Goal: Task Accomplishment & Management: Manage account settings

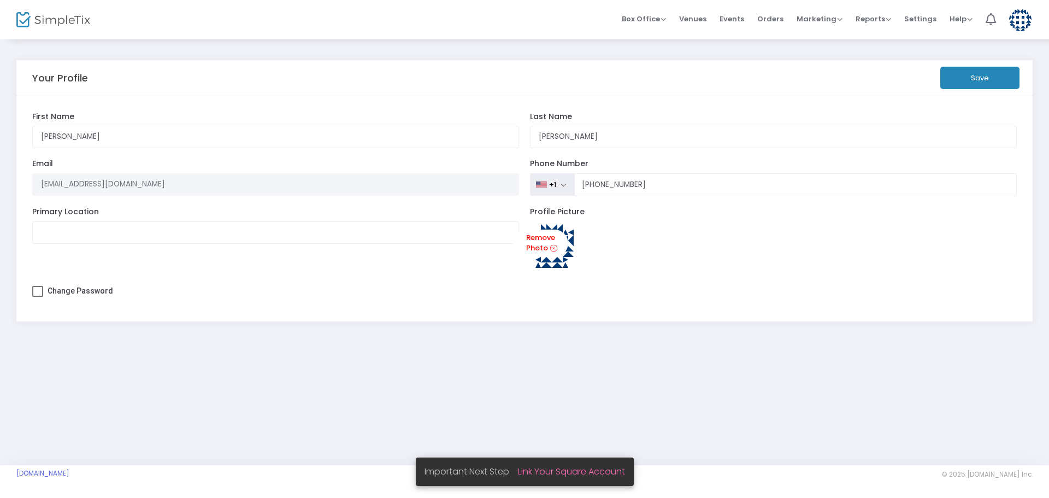
click at [968, 77] on button "Save" at bounding box center [979, 78] width 79 height 22
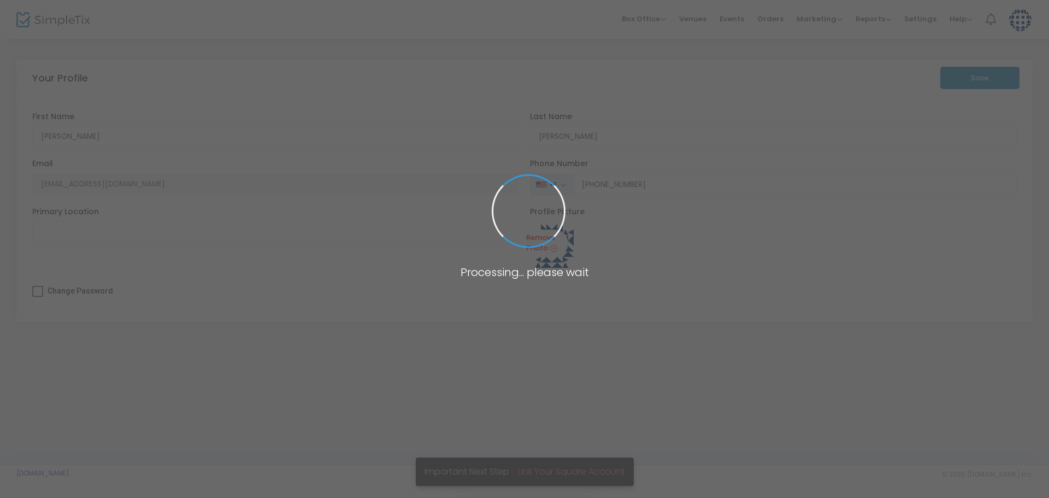
type input "[PHONE_NUMBER]"
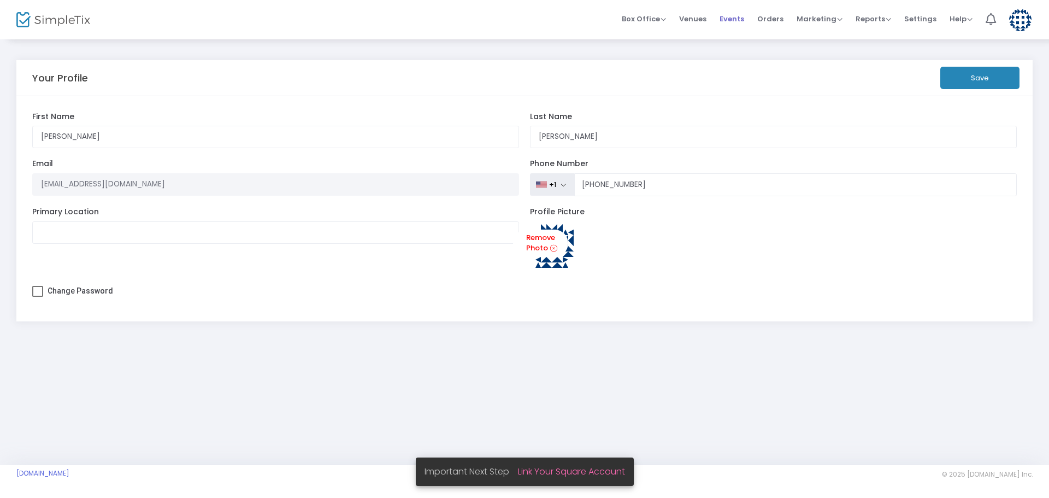
click at [729, 19] on span "Events" at bounding box center [732, 19] width 25 height 28
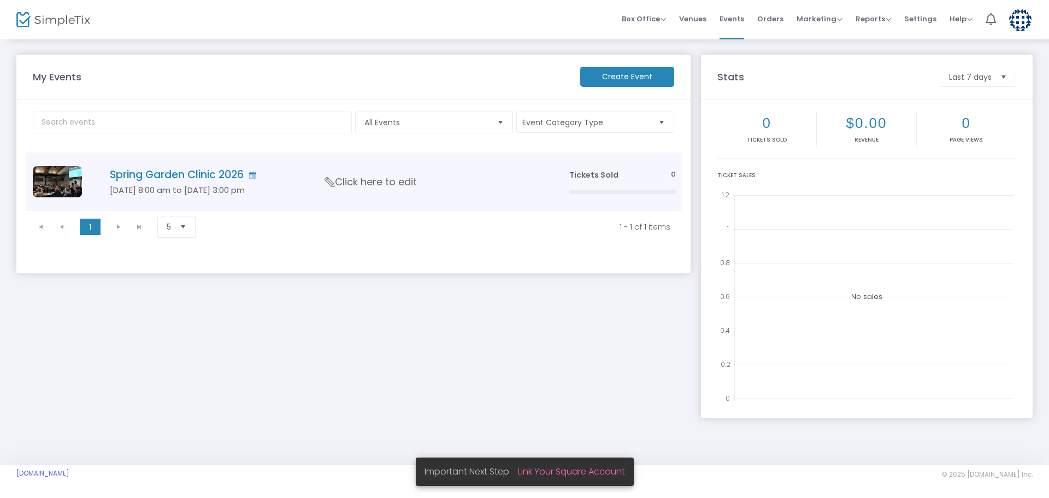
click at [173, 174] on h4 "Spring Garden Clinic 2026" at bounding box center [323, 174] width 427 height 13
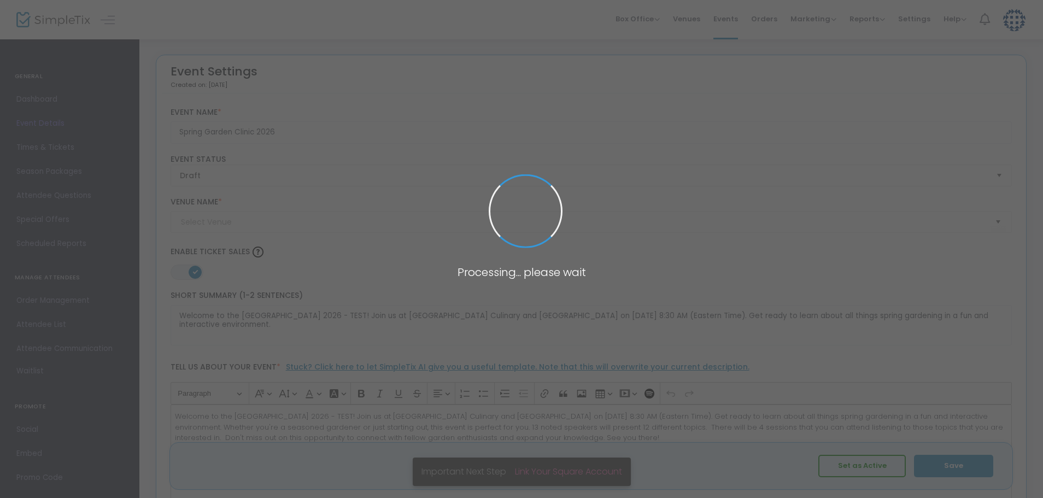
type input "[GEOGRAPHIC_DATA] Culinary and Conference Center"
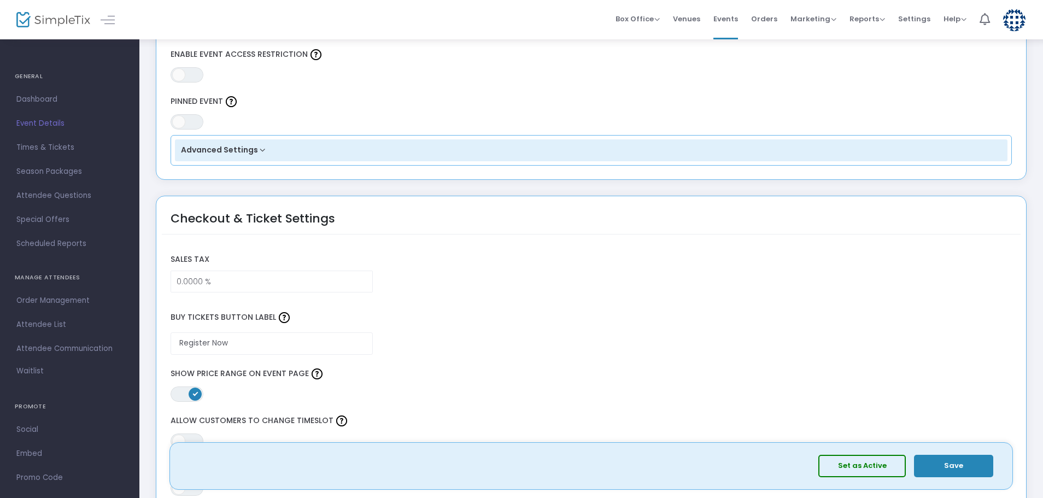
scroll to position [911, 0]
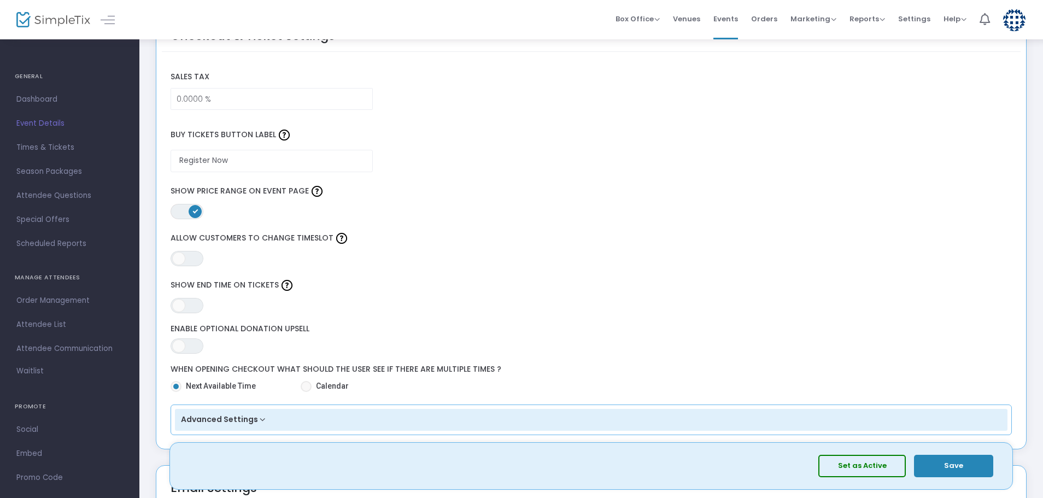
click at [178, 213] on span "ON OFF" at bounding box center [186, 211] width 33 height 15
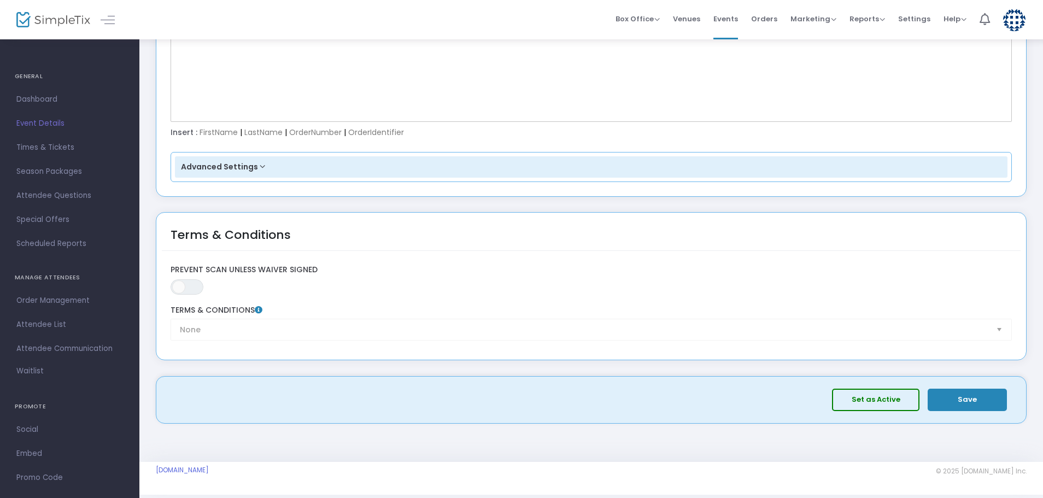
scroll to position [1677, 0]
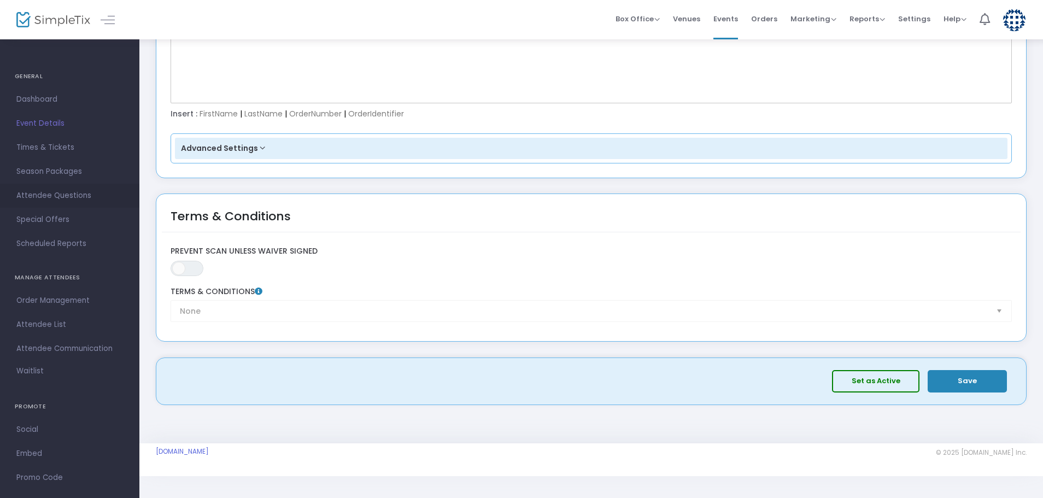
click at [50, 195] on span "Attendee Questions" at bounding box center [69, 196] width 107 height 14
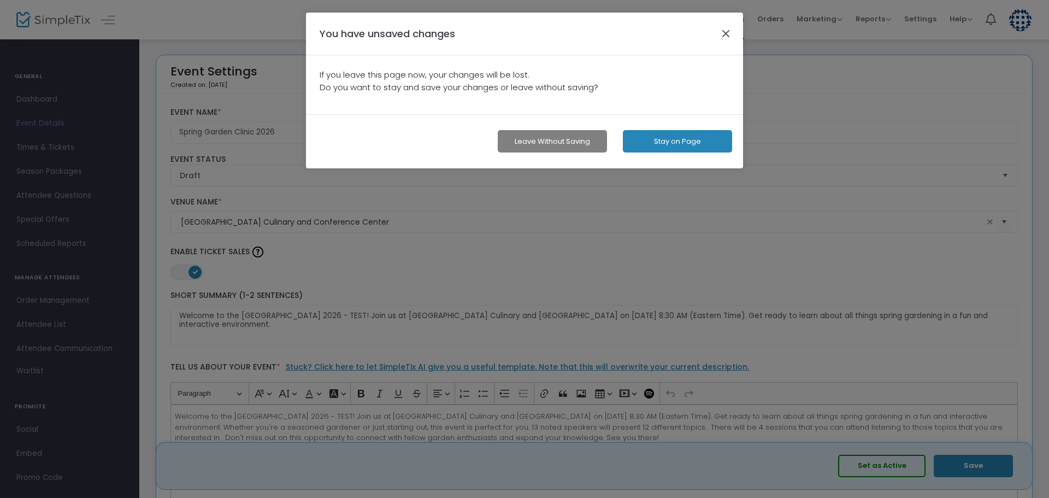
click at [726, 31] on button "button" at bounding box center [726, 33] width 14 height 14
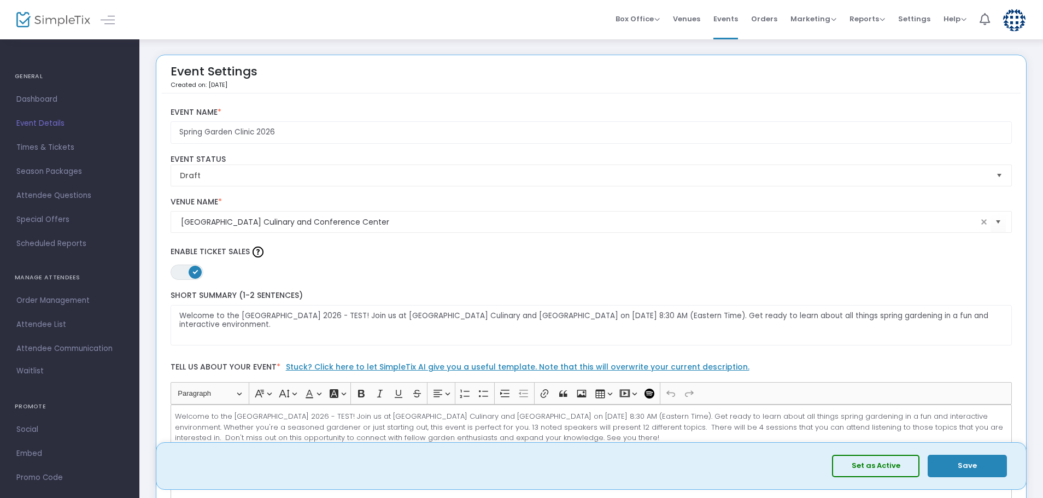
click at [970, 467] on button "Save" at bounding box center [966, 466] width 79 height 22
click at [68, 192] on span "Attendee Questions" at bounding box center [69, 196] width 107 height 14
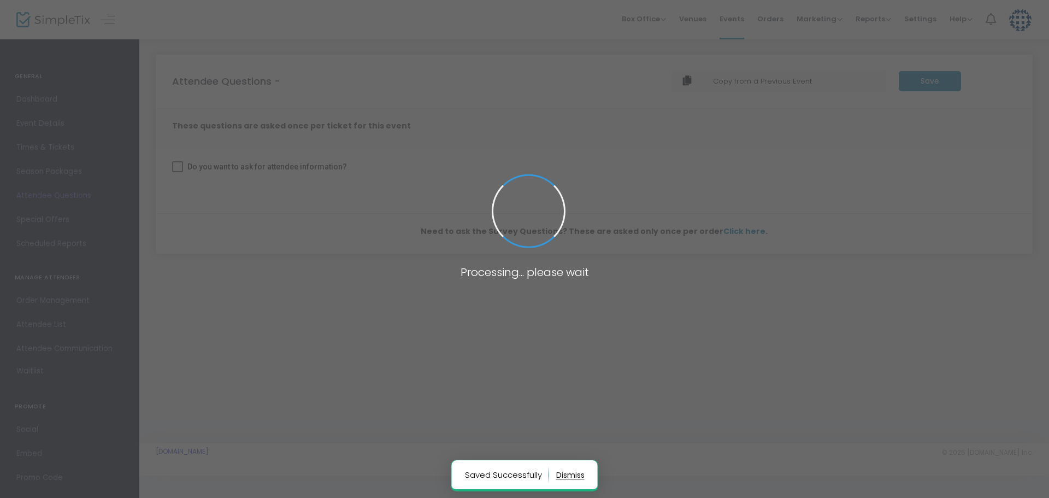
checkbox input "true"
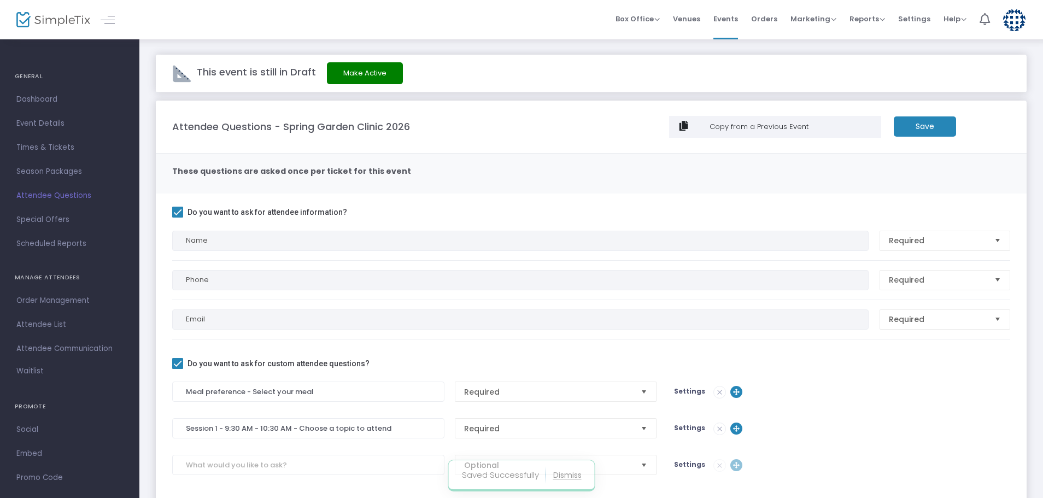
scroll to position [158, 0]
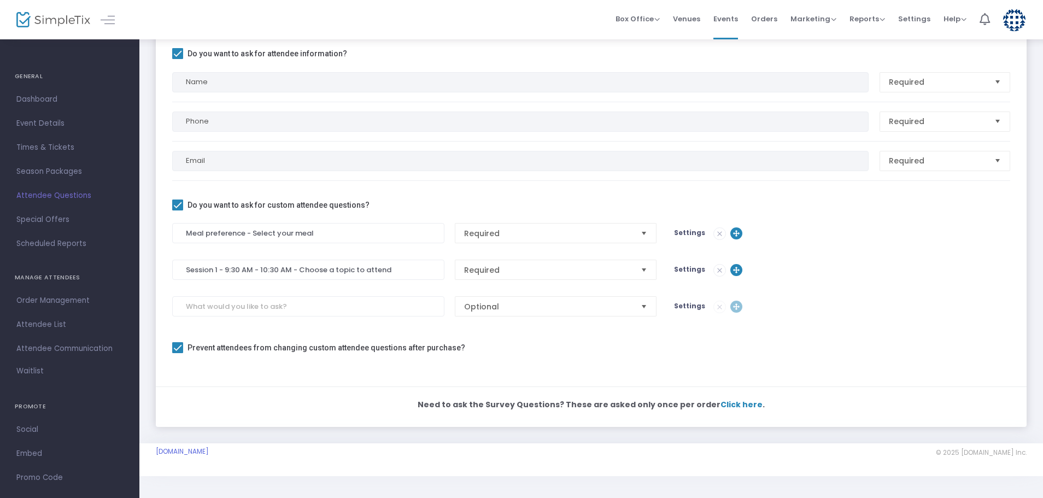
click at [644, 269] on span "Select" at bounding box center [644, 270] width 18 height 18
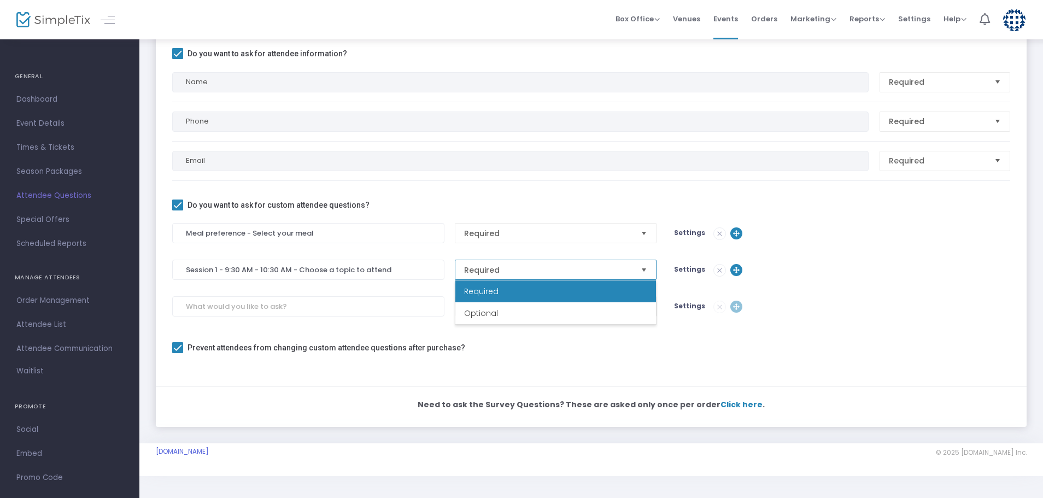
click at [644, 269] on span "Select" at bounding box center [644, 270] width 18 height 18
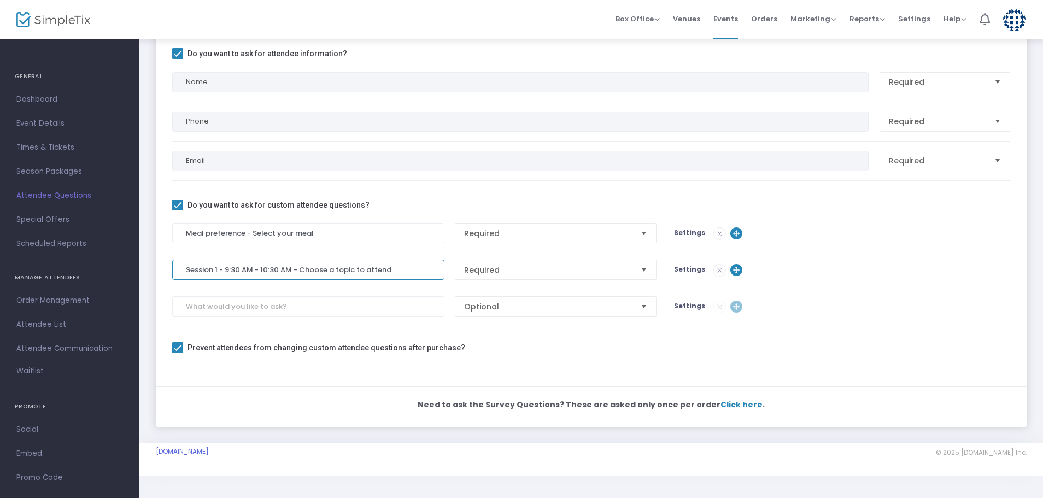
drag, startPoint x: 391, startPoint y: 267, endPoint x: 185, endPoint y: 274, distance: 206.7
click at [185, 274] on input "Session 1 - 9:30 AM - 10:30 AM - Choose a topic to attend" at bounding box center [308, 270] width 272 height 20
click at [201, 307] on input at bounding box center [308, 306] width 272 height 20
paste input "Session 1 - 9:30 AM - 10:30 AM - Choose a topic to attend"
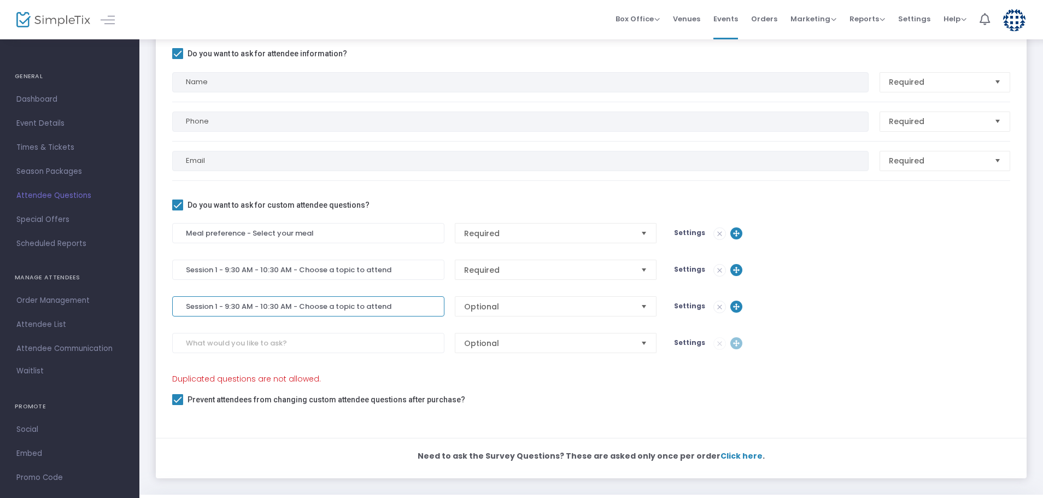
click at [215, 309] on input "Session 1 - 9:30 AM - 10:30 AM - Choose a topic to attend" at bounding box center [308, 306] width 272 height 20
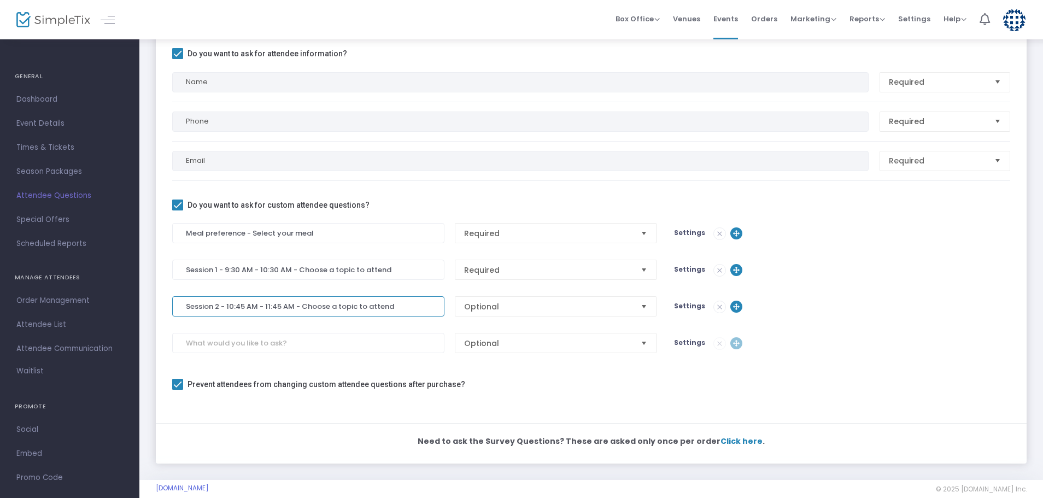
click at [641, 303] on span "Select" at bounding box center [644, 306] width 18 height 18
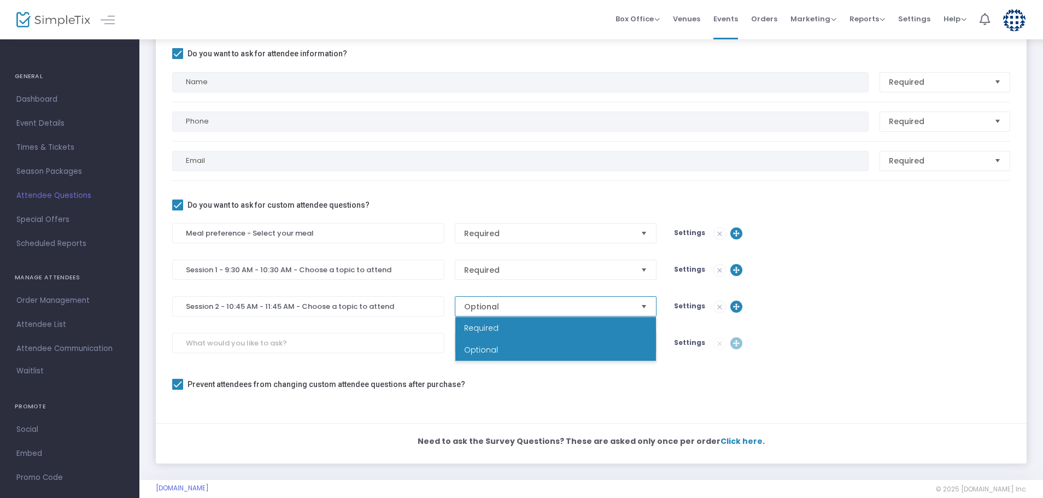
click at [500, 325] on li "Required" at bounding box center [555, 328] width 201 height 22
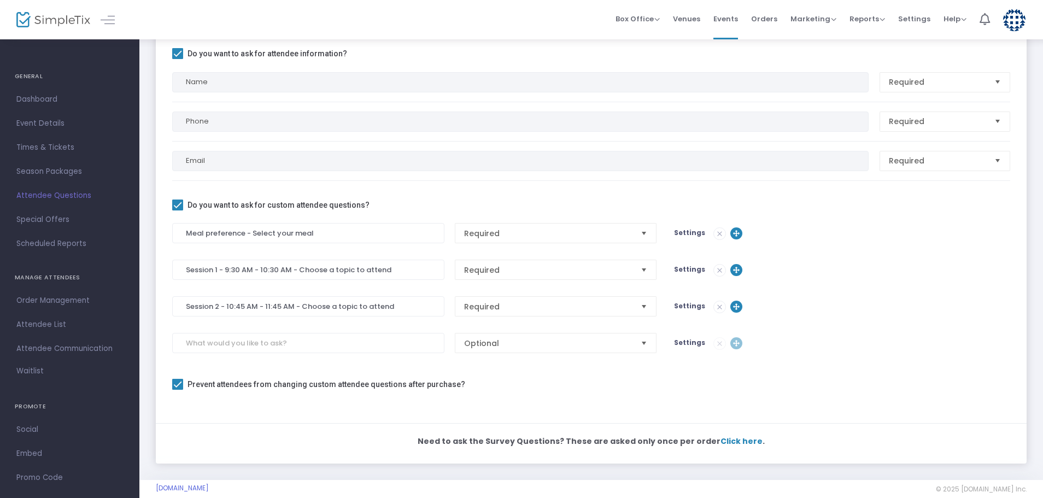
click at [688, 270] on span "Settings" at bounding box center [689, 268] width 31 height 9
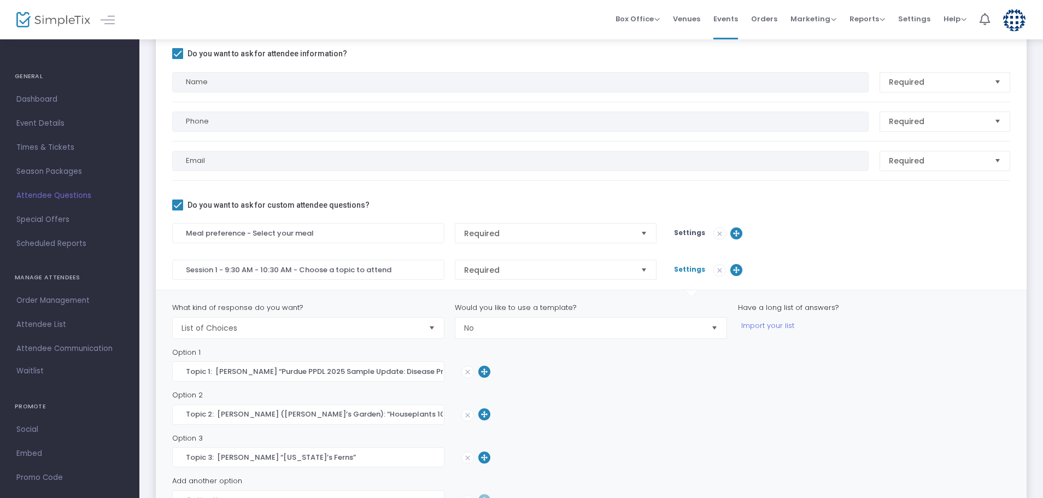
click at [714, 269] on img at bounding box center [719, 269] width 11 height 11
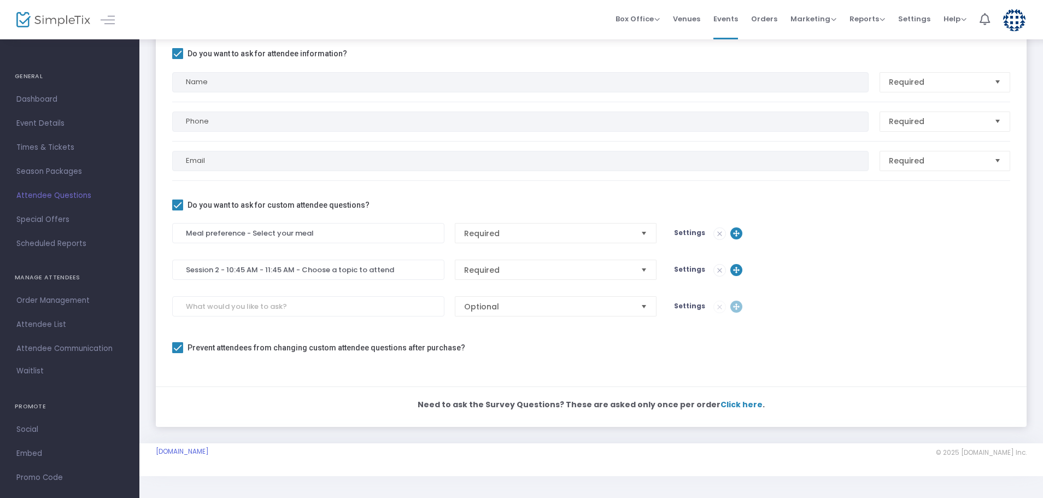
click at [687, 268] on span "Settings" at bounding box center [689, 268] width 31 height 9
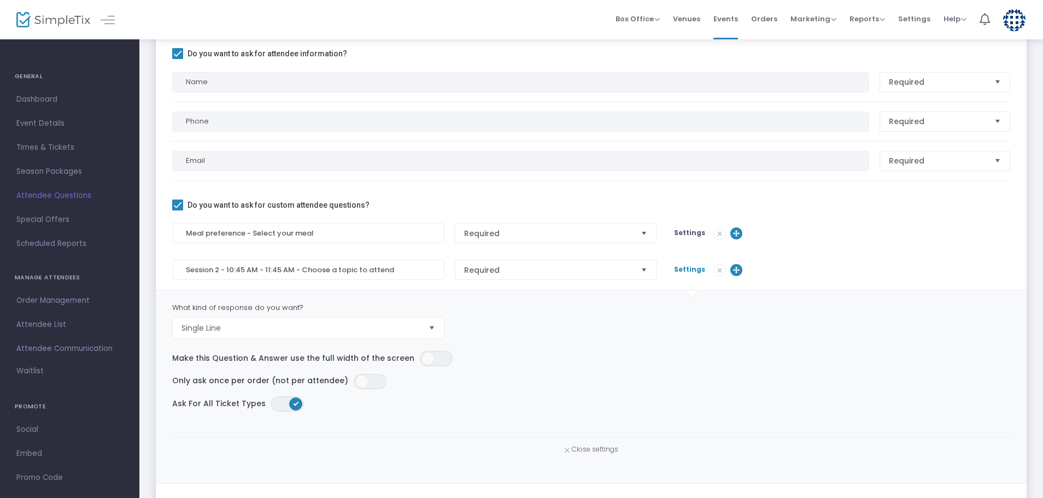
click at [686, 269] on span "Settings" at bounding box center [689, 268] width 31 height 9
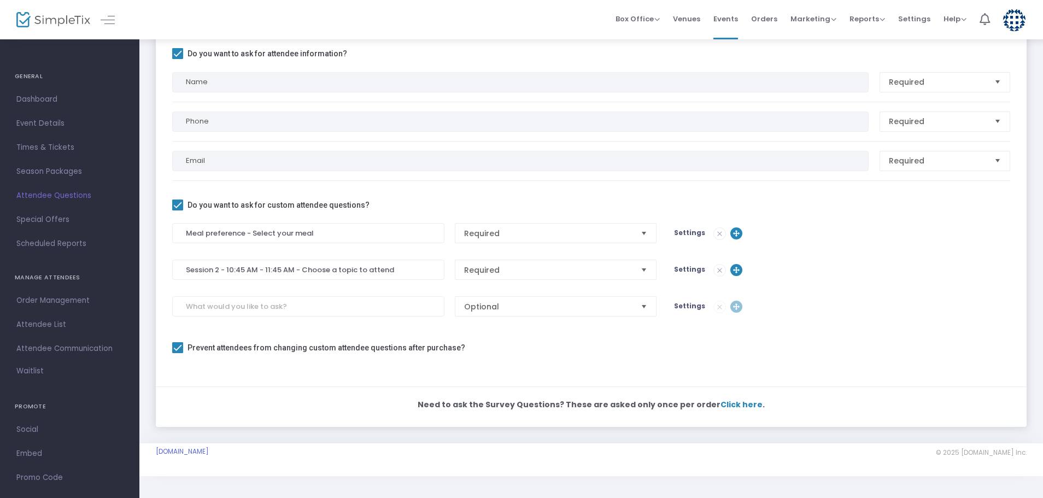
click at [686, 269] on span "Settings" at bounding box center [689, 268] width 31 height 9
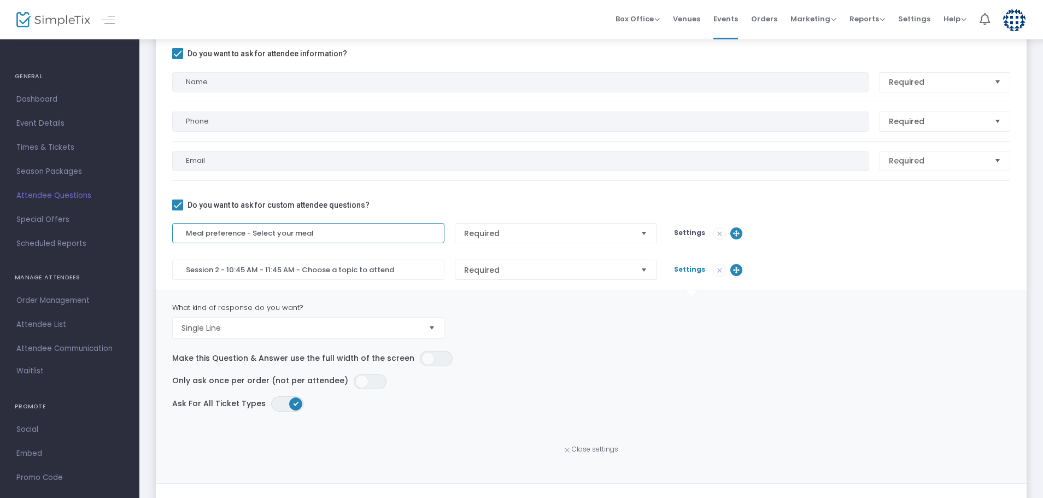
click at [305, 228] on input "Meal preference - Select your meal" at bounding box center [308, 233] width 272 height 20
click at [684, 234] on span "Settings" at bounding box center [689, 232] width 31 height 9
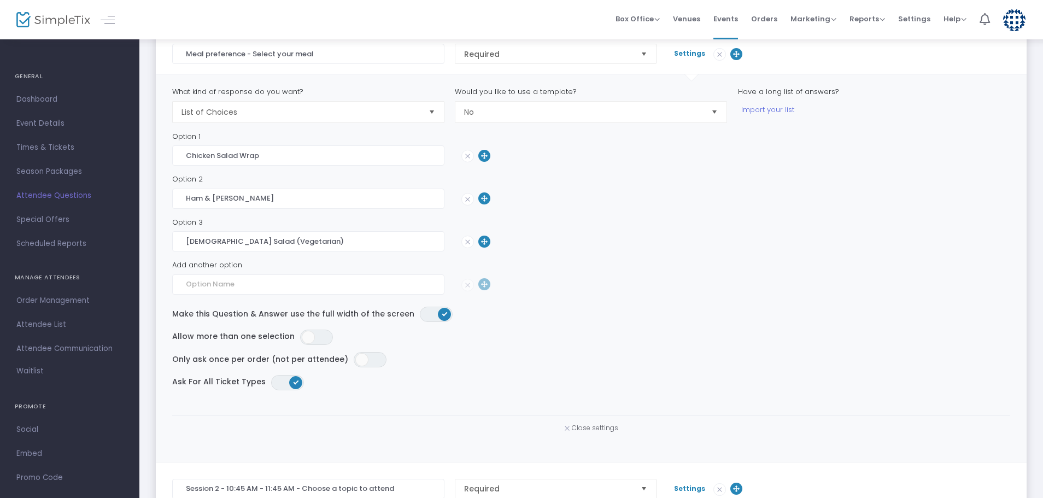
scroll to position [340, 0]
click at [603, 422] on span "Close settings" at bounding box center [595, 424] width 46 height 9
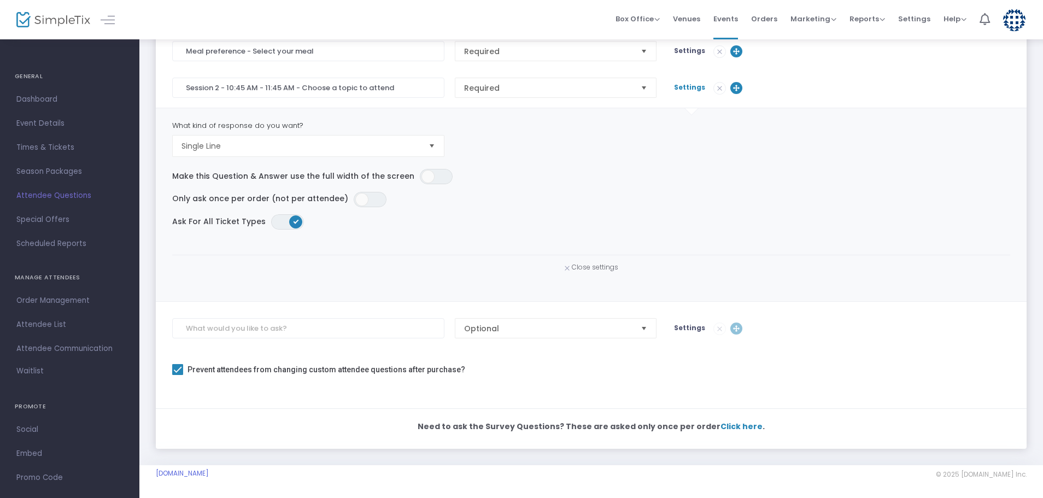
scroll to position [158, 0]
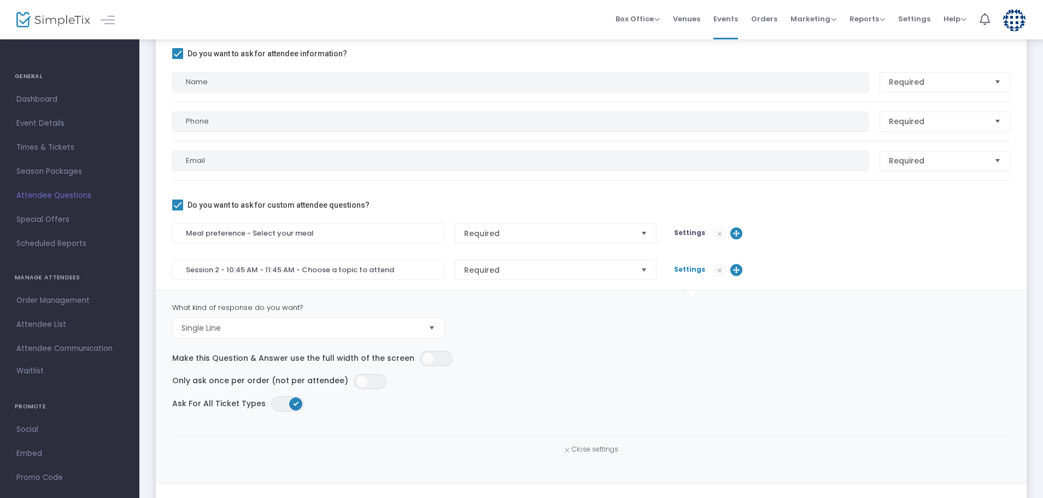
click at [689, 270] on span "Settings" at bounding box center [689, 268] width 31 height 9
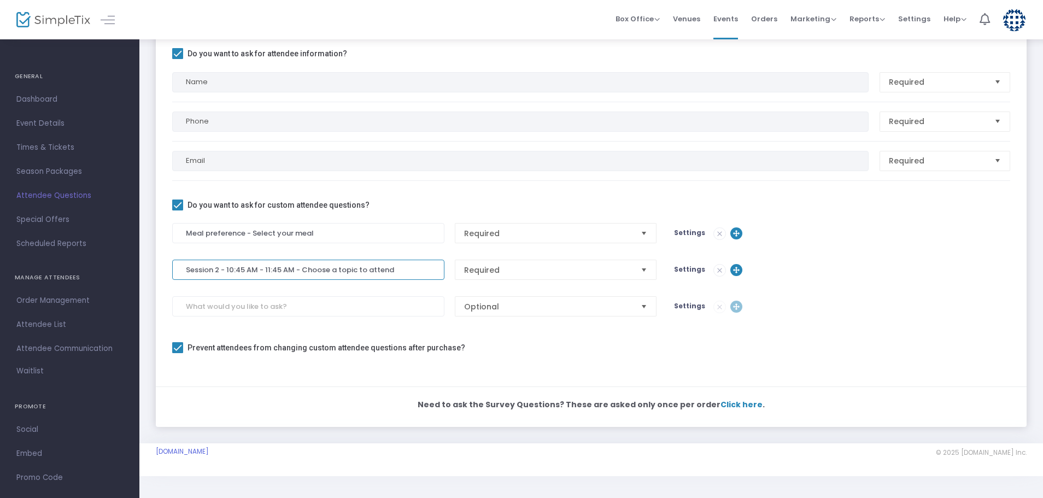
click at [214, 269] on input "Session 2 - 10:45 AM - 11:45 AM - Choose a topic to attend" at bounding box center [308, 270] width 272 height 20
type input "Session 1 - 10:45 AM - 11:45 AM - Choose a topic to attend"
click at [682, 267] on span "Settings" at bounding box center [689, 268] width 31 height 9
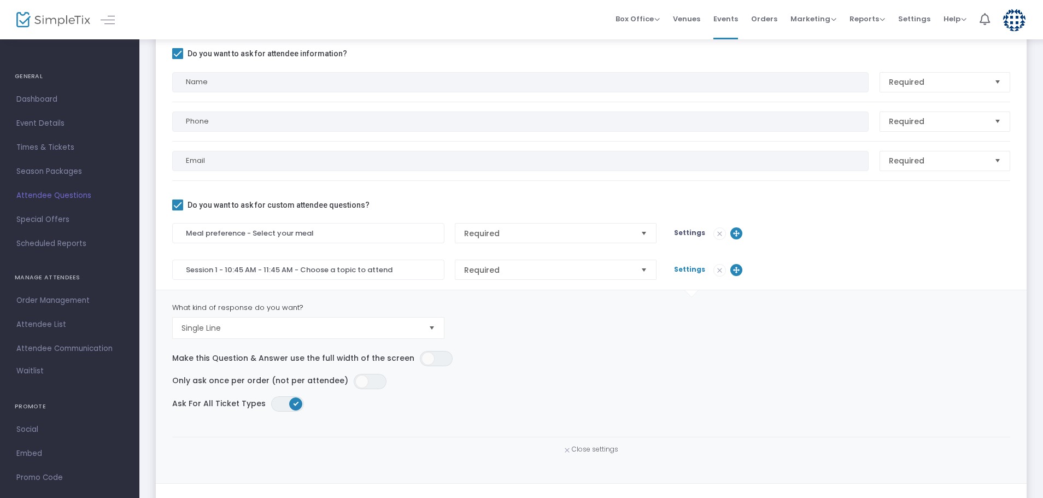
click at [433, 327] on span "Select" at bounding box center [432, 328] width 18 height 18
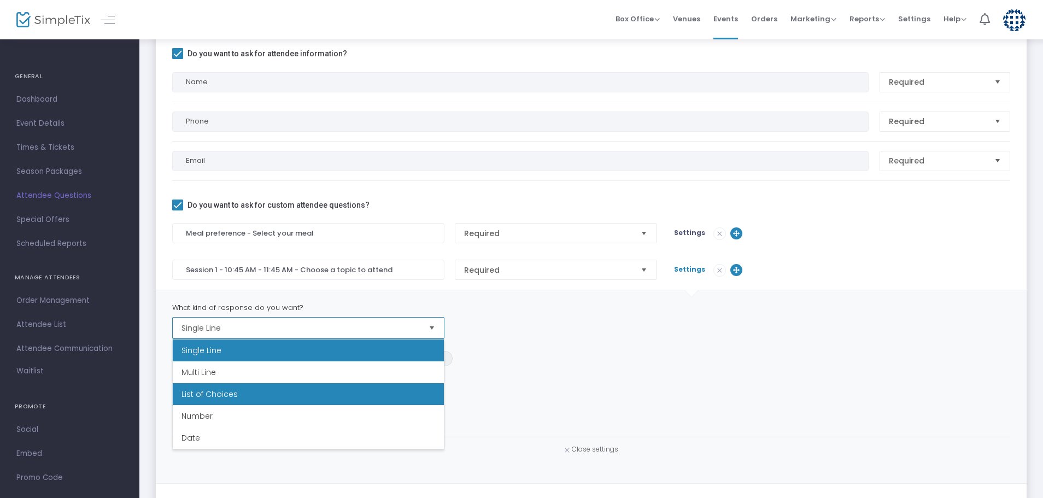
click at [221, 396] on span "List of Choices" at bounding box center [209, 393] width 56 height 11
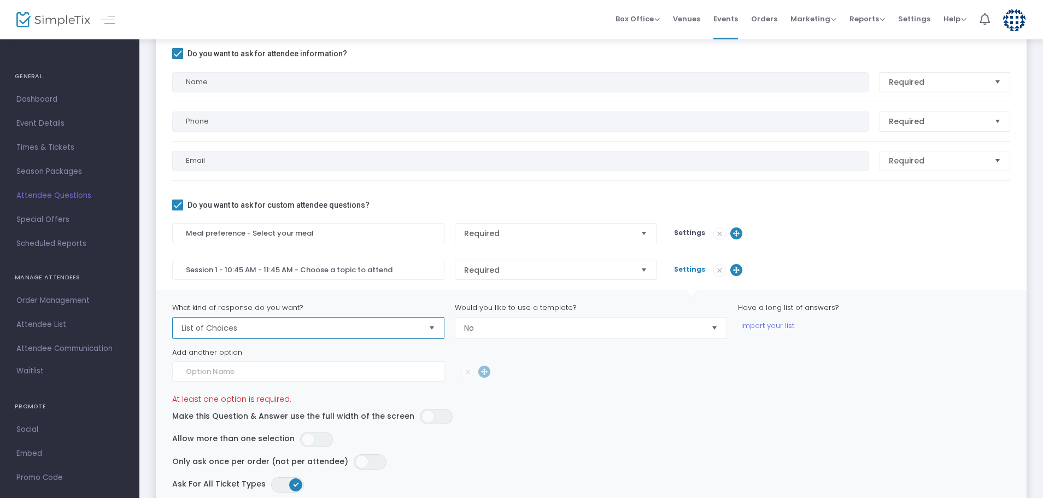
click at [712, 325] on span "Select" at bounding box center [714, 328] width 18 height 18
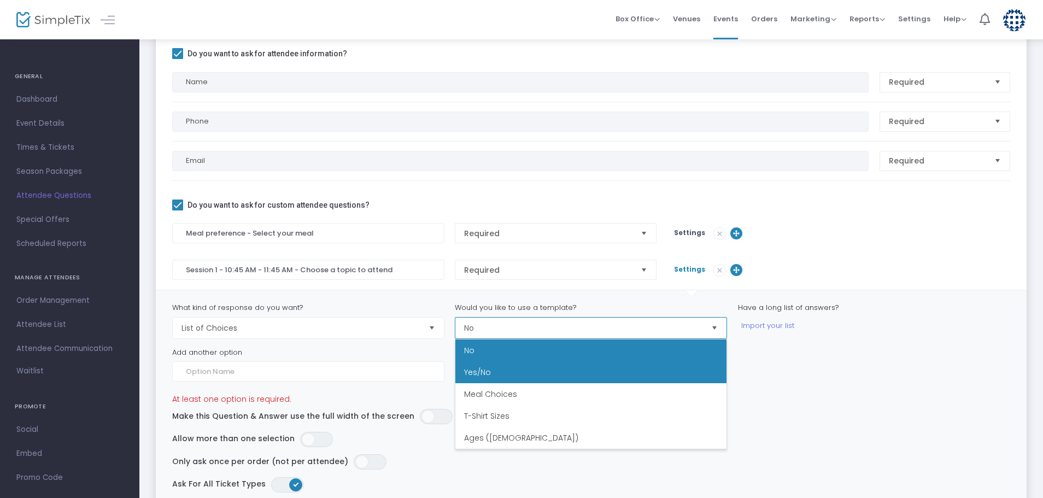
click at [481, 368] on span "Yes/No" at bounding box center [477, 372] width 27 height 11
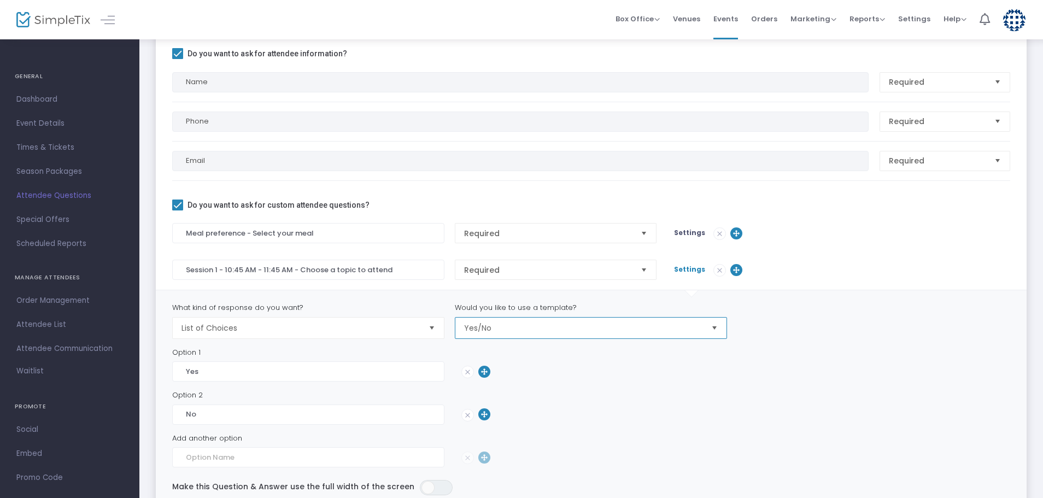
click at [710, 329] on span "Select" at bounding box center [714, 328] width 18 height 18
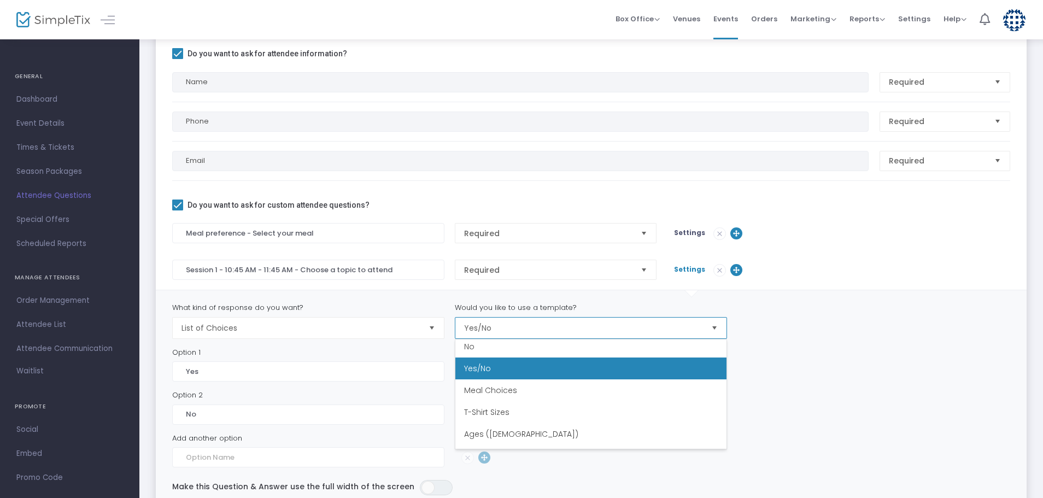
scroll to position [0, 0]
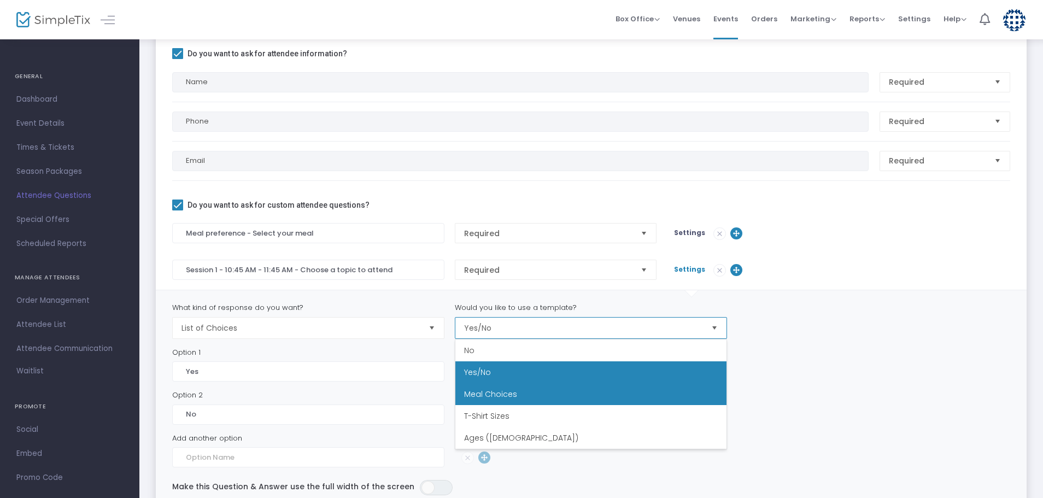
click at [516, 393] on li "Meal Choices" at bounding box center [590, 394] width 271 height 22
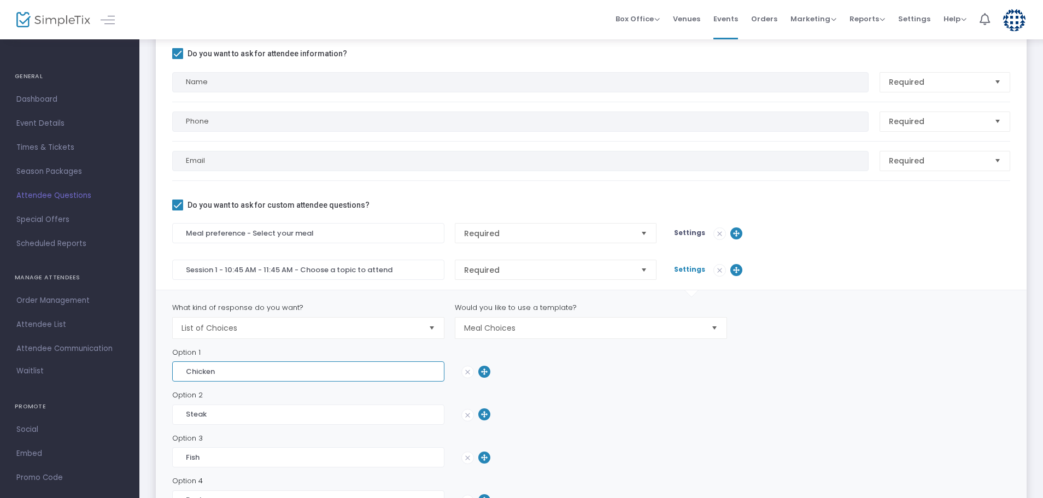
drag, startPoint x: 219, startPoint y: 371, endPoint x: 173, endPoint y: 376, distance: 45.7
click at [174, 376] on input "Chicken" at bounding box center [308, 371] width 272 height 20
paste input "[PERSON_NAME] “Purdue PPDL 2025 Sample Update: Disease Problems and Management”"
click at [378, 367] on input "[PERSON_NAME] “Purdue PPDL 2025 Sample Update: Disease Problems and Management”" at bounding box center [308, 371] width 272 height 20
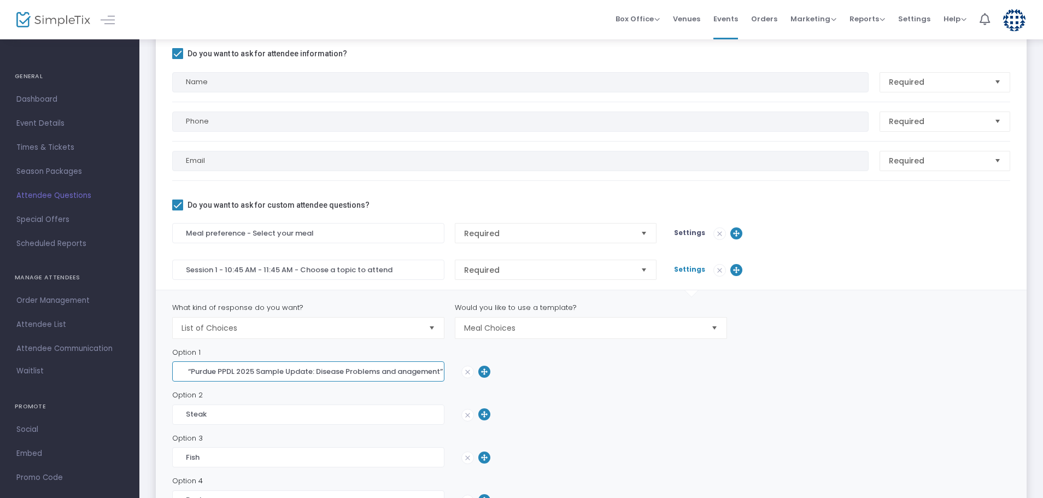
scroll to position [0, 56]
click at [375, 369] on input "[PERSON_NAME] “Purdue PPDL 2025 Sample Update: Disease Problems and Management”" at bounding box center [308, 371] width 272 height 20
type input "[PERSON_NAME] “Purdue PPDL 2025 Sample Update: Disease Problems and Management”"
drag, startPoint x: 207, startPoint y: 415, endPoint x: 173, endPoint y: 415, distance: 33.3
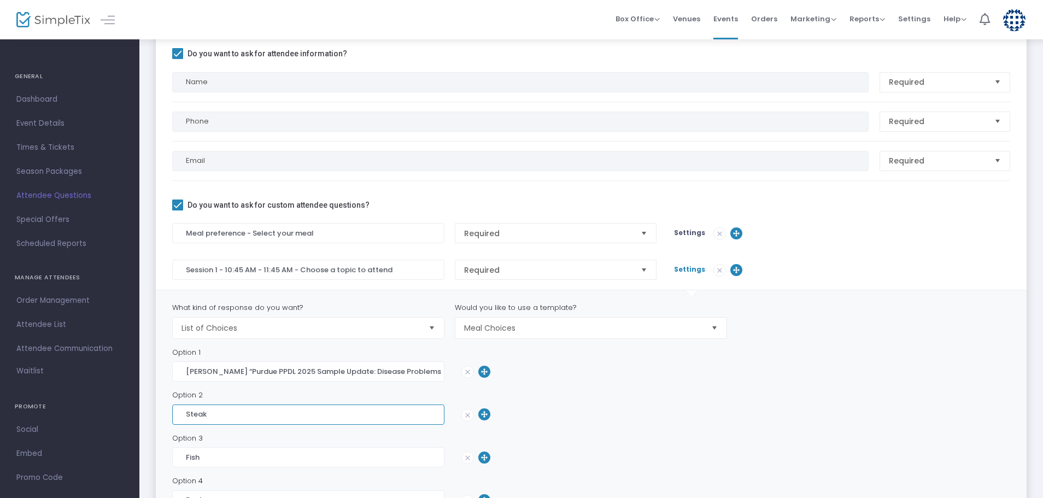
click at [173, 415] on input "Steak" at bounding box center [308, 414] width 272 height 20
paste input "Topic 2: [PERSON_NAME] ([PERSON_NAME]’s Garden): “Houseplants 102”"
type input "Topic 2: [PERSON_NAME] ([PERSON_NAME]’s Garden): “Houseplants 102”"
click at [186, 375] on input "[PERSON_NAME] “Purdue PPDL 2025 Sample Update: Disease Problems and Management”" at bounding box center [308, 371] width 272 height 20
type input "Topic 1: [PERSON_NAME] “Purdue PPDL 2025 Sample Update: Disease Problems and Ma…"
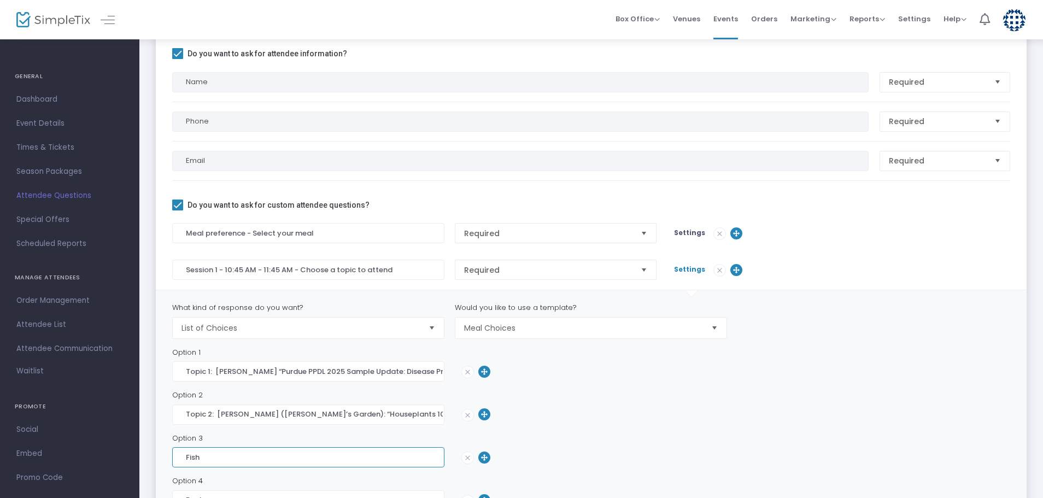
drag, startPoint x: 211, startPoint y: 458, endPoint x: 185, endPoint y: 456, distance: 25.8
click at [185, 456] on input "Fish" at bounding box center [308, 457] width 272 height 20
paste input "Topic 3: [PERSON_NAME] “[US_STATE]’s Ferns”"
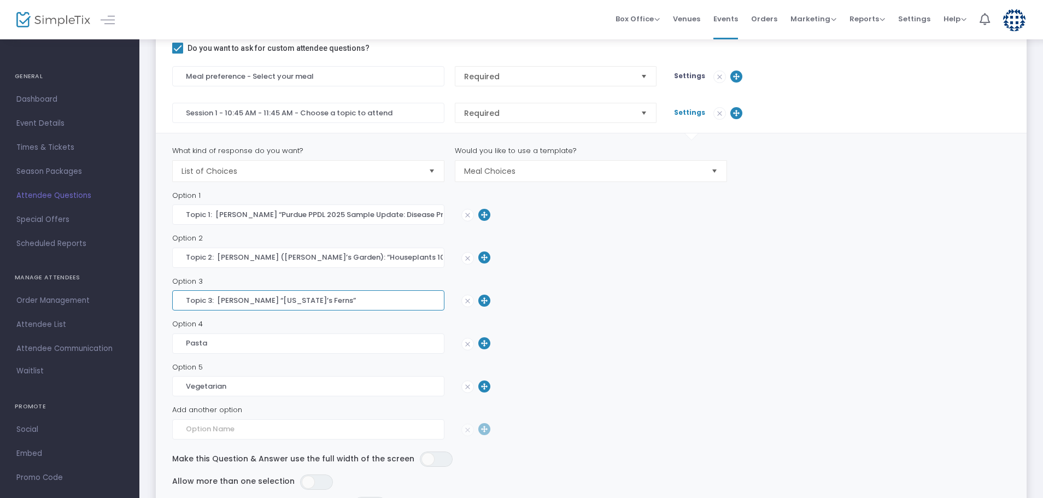
scroll to position [340, 0]
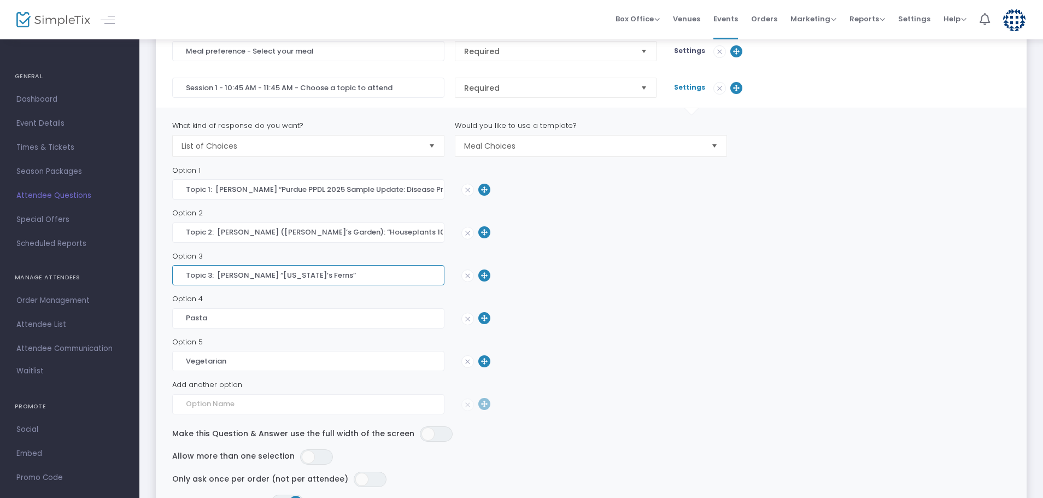
type input "Topic 3: [PERSON_NAME] “[US_STATE]’s Ferns”"
click at [463, 319] on img at bounding box center [467, 318] width 11 height 11
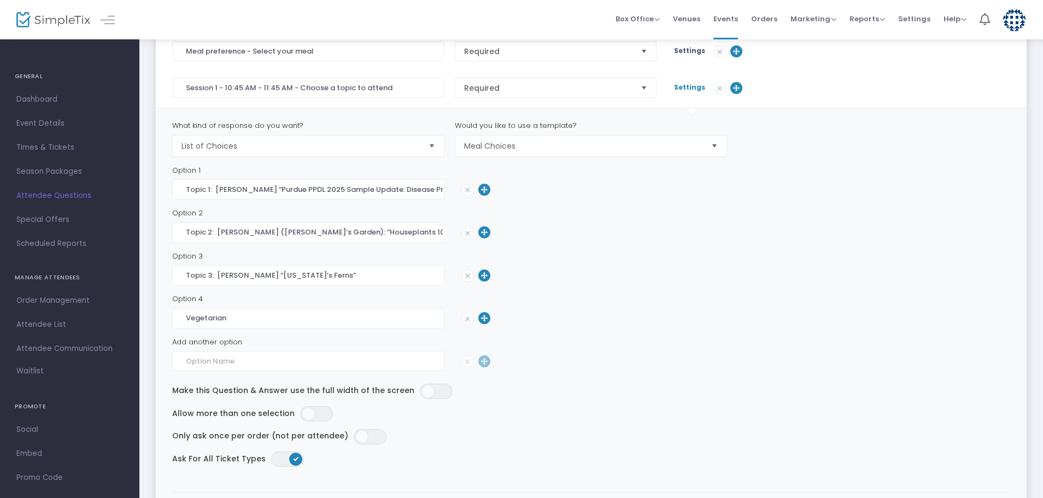
click at [467, 321] on img at bounding box center [467, 318] width 11 height 11
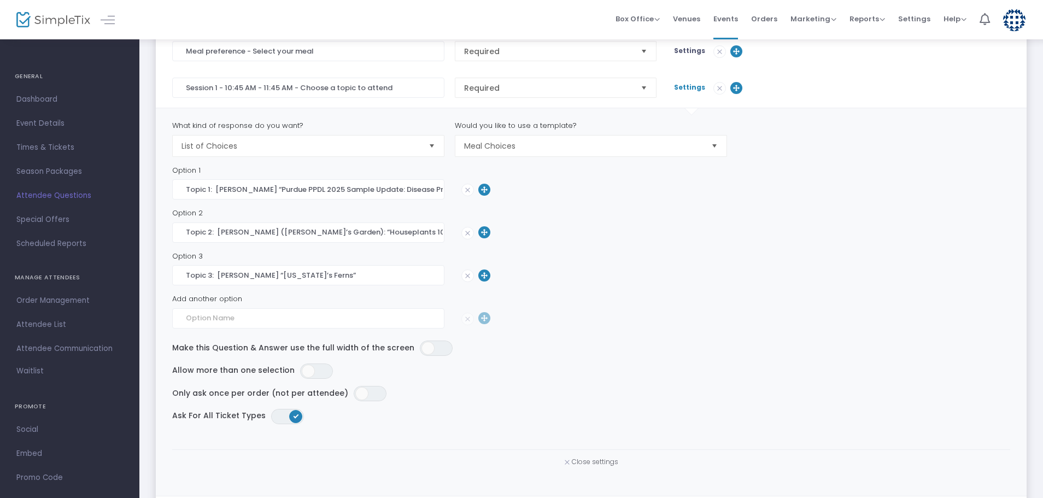
click at [587, 460] on span "Close settings" at bounding box center [595, 461] width 46 height 9
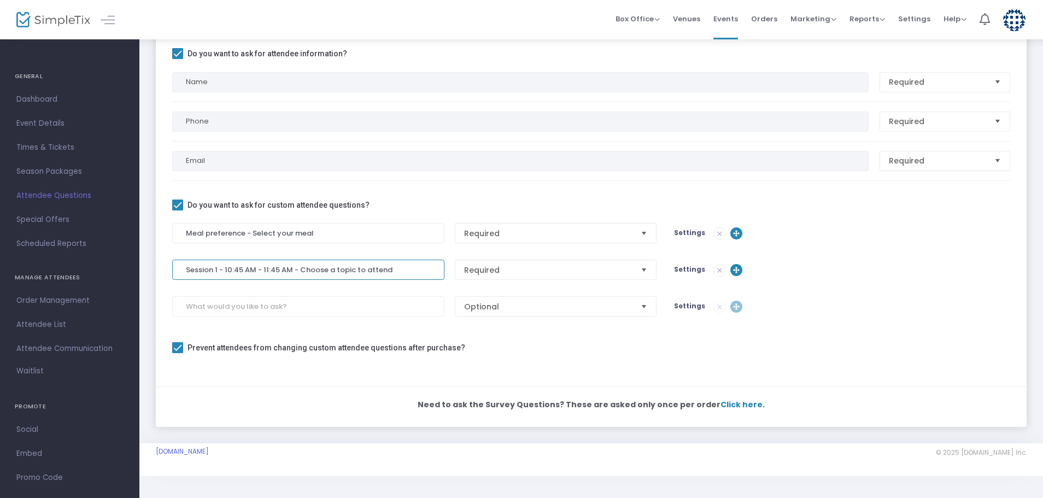
drag, startPoint x: 393, startPoint y: 267, endPoint x: 184, endPoint y: 261, distance: 209.3
click at [184, 261] on input "Session 1 - 10:45 AM - 11:45 AM - Choose a topic to attend" at bounding box center [308, 270] width 272 height 20
click at [199, 305] on input at bounding box center [308, 306] width 272 height 20
paste input "Session 1 - 10:45 AM - 11:45 AM - Choose a topic to attend"
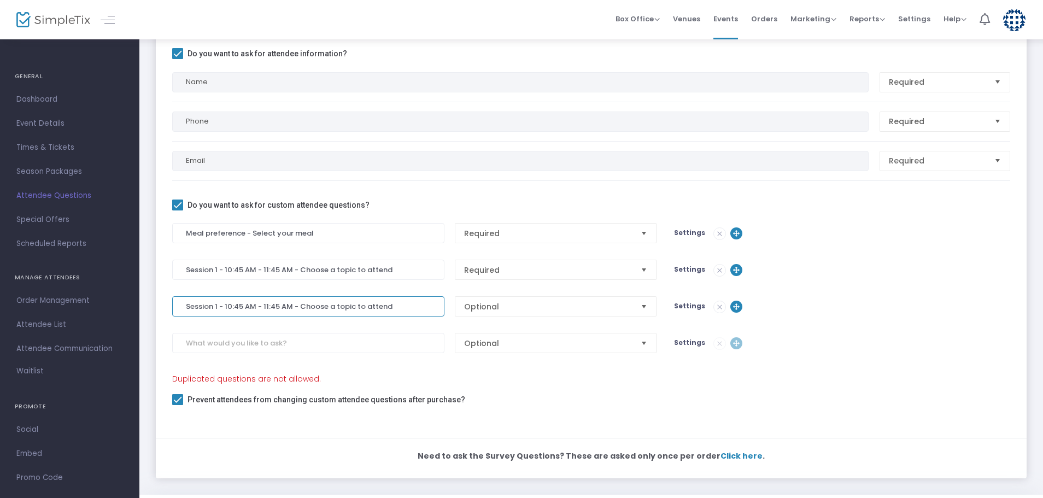
click at [214, 307] on input "Session 1 - 10:45 AM - 11:45 AM - Choose a topic to attend" at bounding box center [308, 306] width 272 height 20
click at [215, 306] on input "Session 1 - 10:45 AM - 11:45 AM - Choose a topic to attend" at bounding box center [308, 306] width 272 height 20
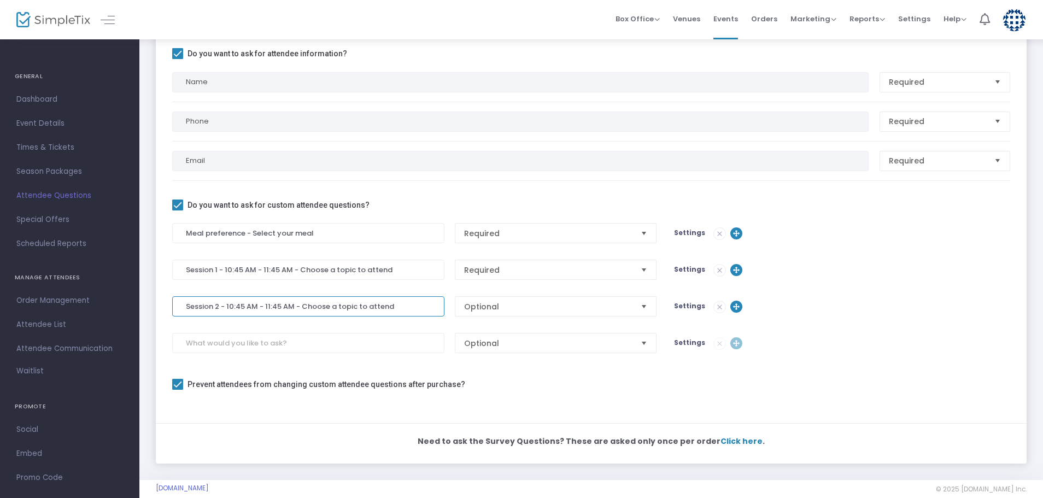
type input "Session 2 - 10:45 AM - 11:45 AM - Choose a topic to attend"
click at [265, 270] on input "Session 1 - 10:45 AM - 11:45 AM - Choose a topic to attend" at bounding box center [308, 270] width 272 height 20
click at [644, 305] on span "Select" at bounding box center [644, 306] width 18 height 18
type input "Session 1 - 9:30 AM - 10:30 AM - Choose a topic to attend"
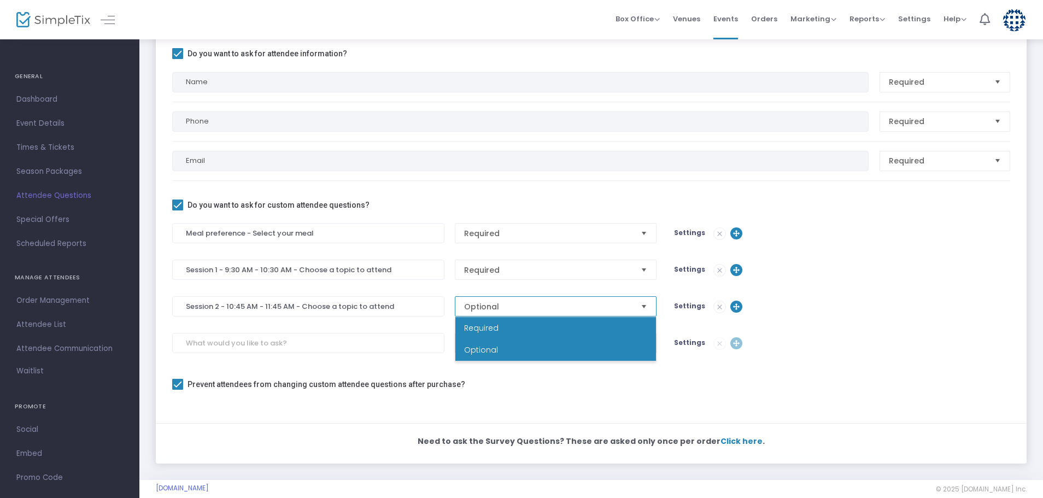
click at [508, 324] on li "Required" at bounding box center [555, 328] width 201 height 22
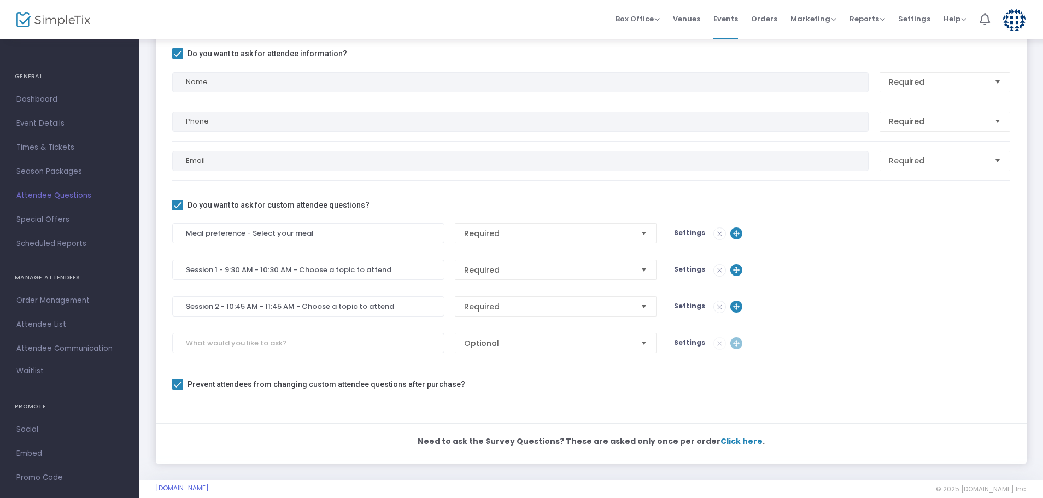
click at [690, 302] on span "Settings" at bounding box center [689, 305] width 31 height 9
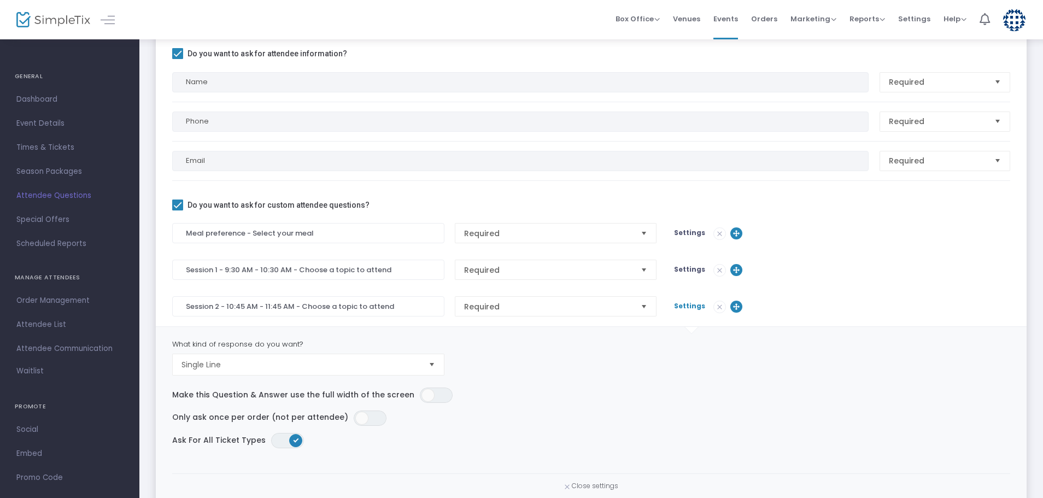
click at [432, 362] on span "Select" at bounding box center [432, 364] width 18 height 18
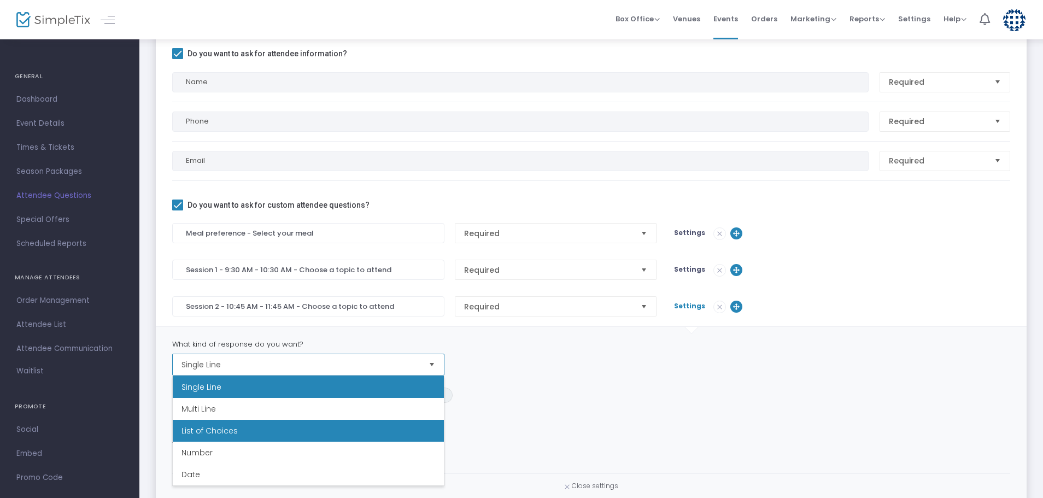
click at [231, 433] on span "List of Choices" at bounding box center [209, 430] width 56 height 11
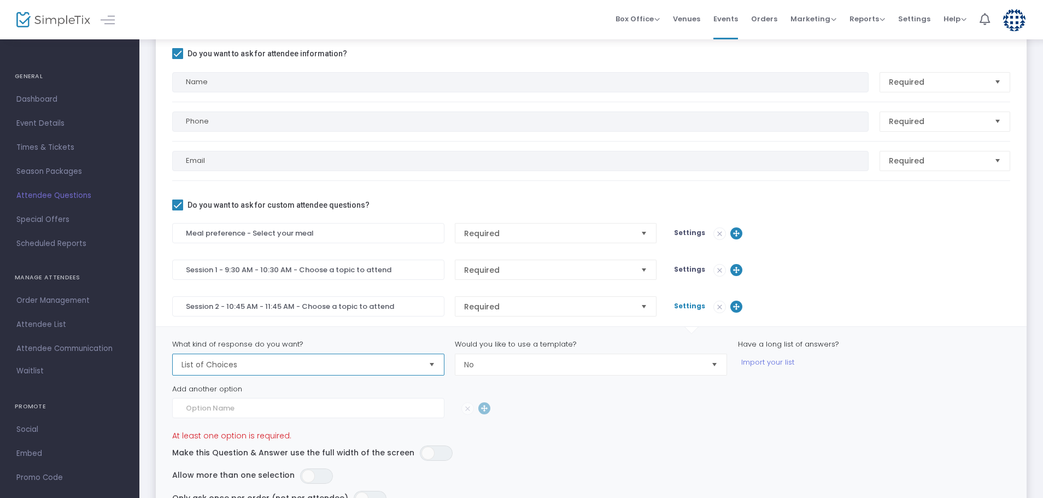
click at [714, 364] on span "Select" at bounding box center [714, 364] width 18 height 18
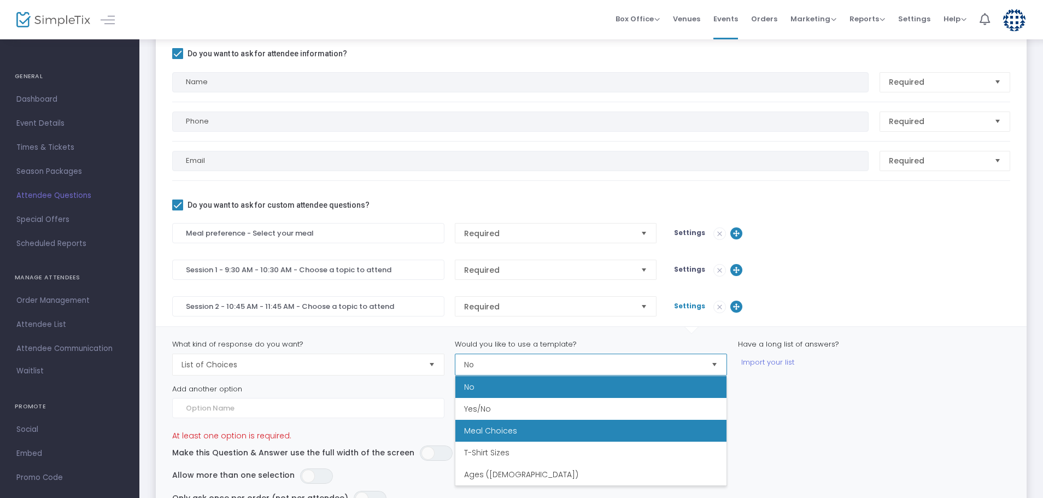
click at [541, 428] on li "Meal Choices" at bounding box center [590, 431] width 271 height 22
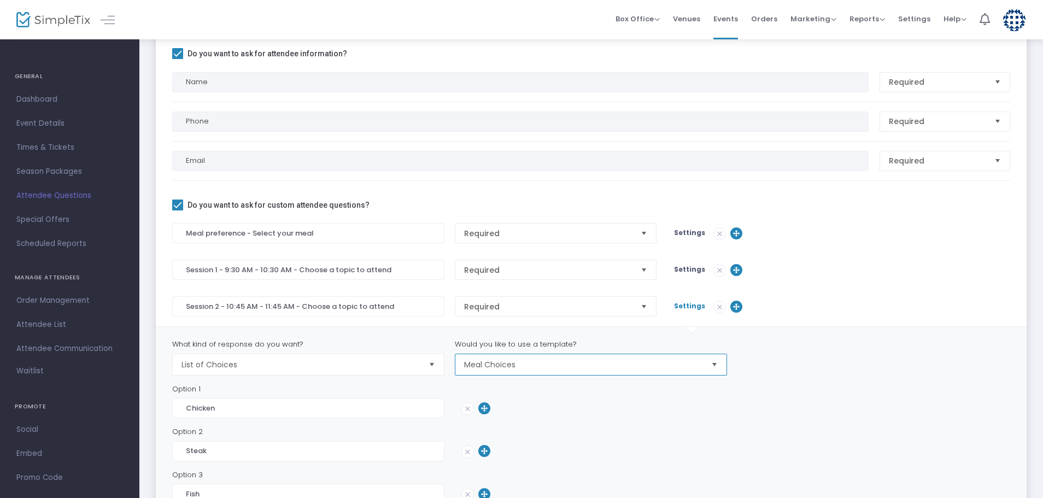
scroll to position [340, 0]
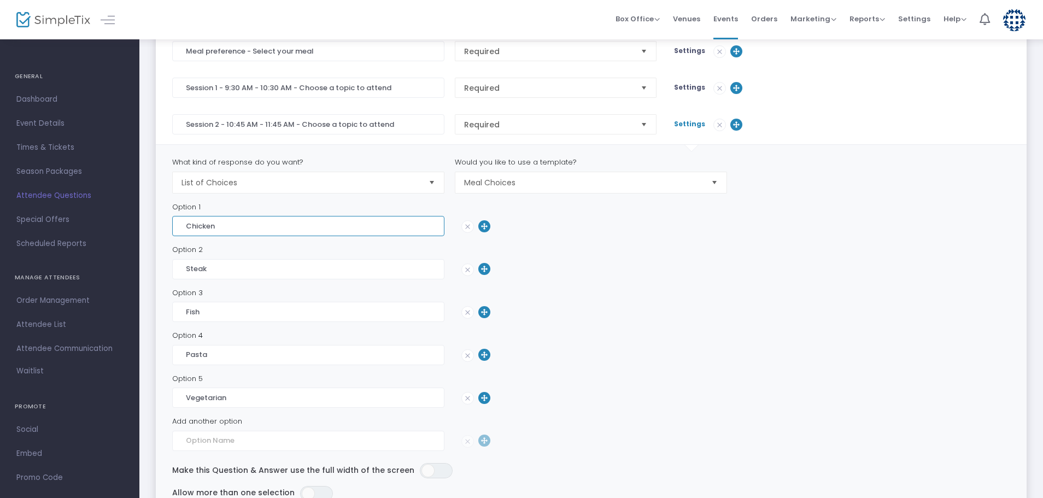
drag, startPoint x: 226, startPoint y: 227, endPoint x: 176, endPoint y: 229, distance: 49.2
click at [176, 229] on input "Chicken" at bounding box center [308, 226] width 272 height 20
paste input "Topic 1: [PERSON_NAME] “[US_STATE]’s Endangered and Threatened Species: What Ma…"
click at [313, 225] on input "Topic 1: [PERSON_NAME] “[US_STATE]’s Endangered and Threatened Species: What Ma…" at bounding box center [308, 226] width 272 height 20
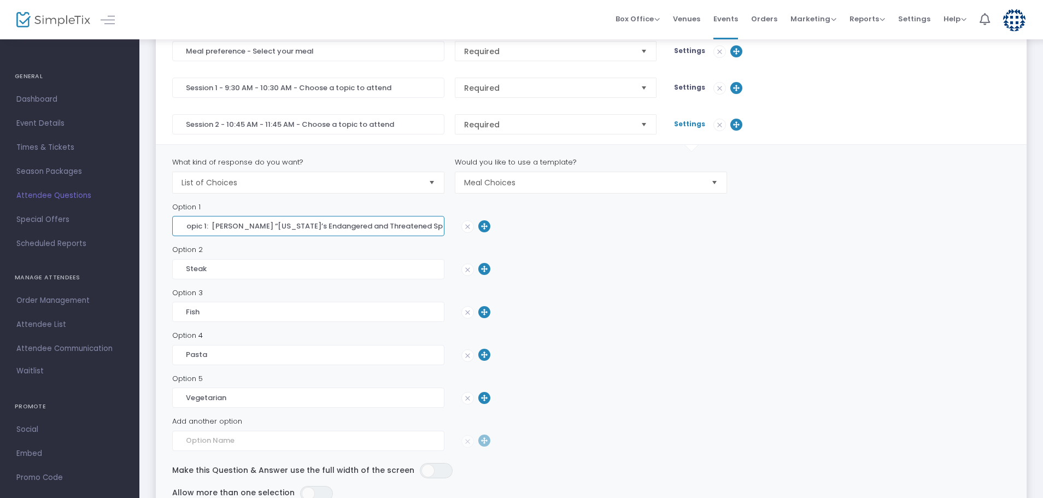
scroll to position [0, 0]
type input "Topic 1: [PERSON_NAME] “[US_STATE]’s Endangered and Threatened Species: What Ma…"
drag, startPoint x: 212, startPoint y: 269, endPoint x: 178, endPoint y: 271, distance: 33.9
click at [178, 271] on input "Steak" at bounding box center [308, 269] width 272 height 20
paste input "Topic 2: [PERSON_NAME] “What If a Tree Falls in Your Garden”"
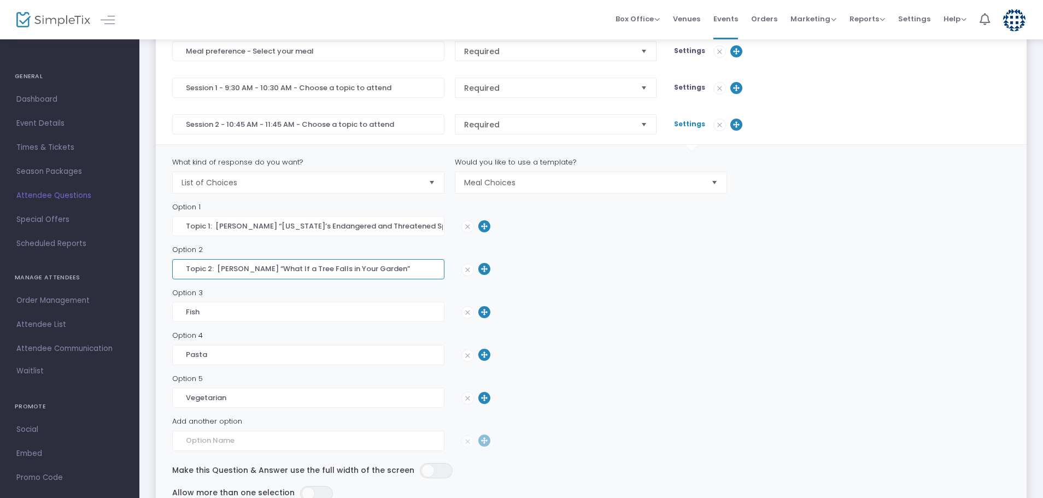
type input "Topic 2: [PERSON_NAME] “What If a Tree Falls in Your Garden”"
drag, startPoint x: 235, startPoint y: 318, endPoint x: 182, endPoint y: 319, distance: 53.5
click at [182, 319] on input "Fish" at bounding box center [308, 312] width 272 height 20
paste input "Topic 3: [PERSON_NAME] “Raised-Bed Gardening: Fresh Ideas”"
type input "Topic 3: [PERSON_NAME] “Raised-Bed Gardening: Fresh Ideas”"
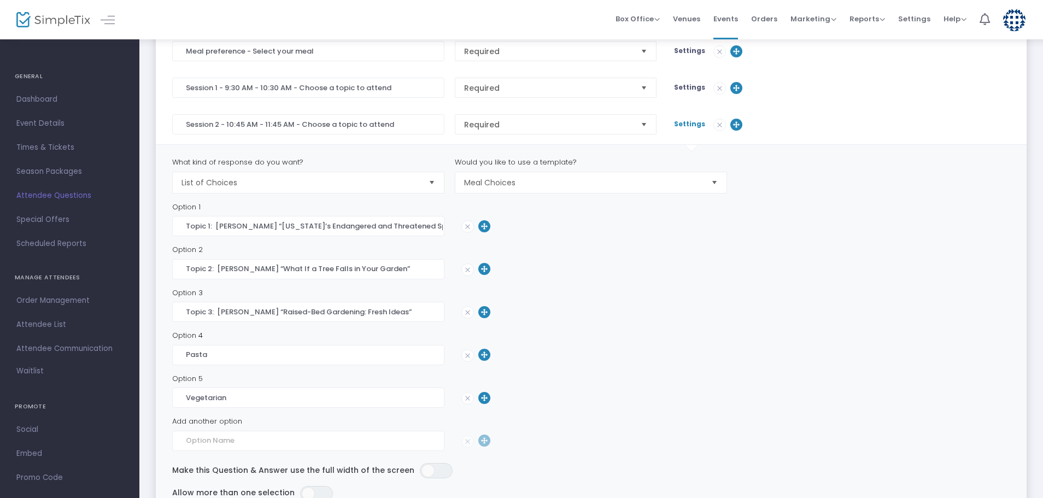
click at [466, 355] on img at bounding box center [467, 355] width 11 height 11
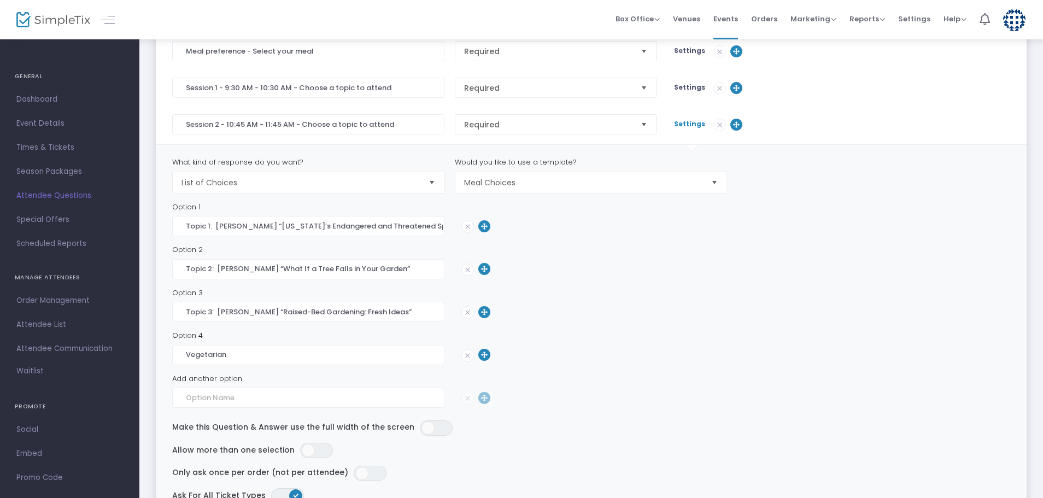
click at [467, 355] on img at bounding box center [467, 355] width 11 height 11
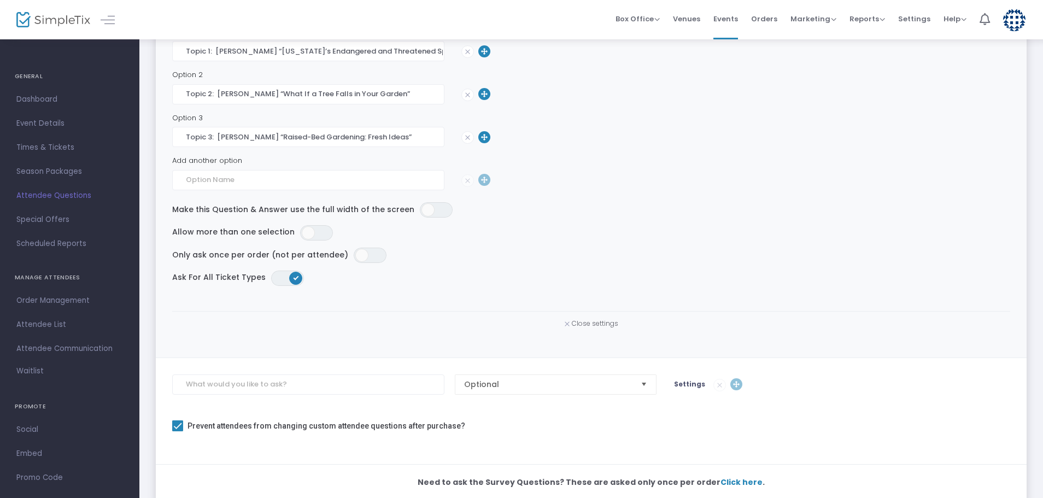
scroll to position [523, 0]
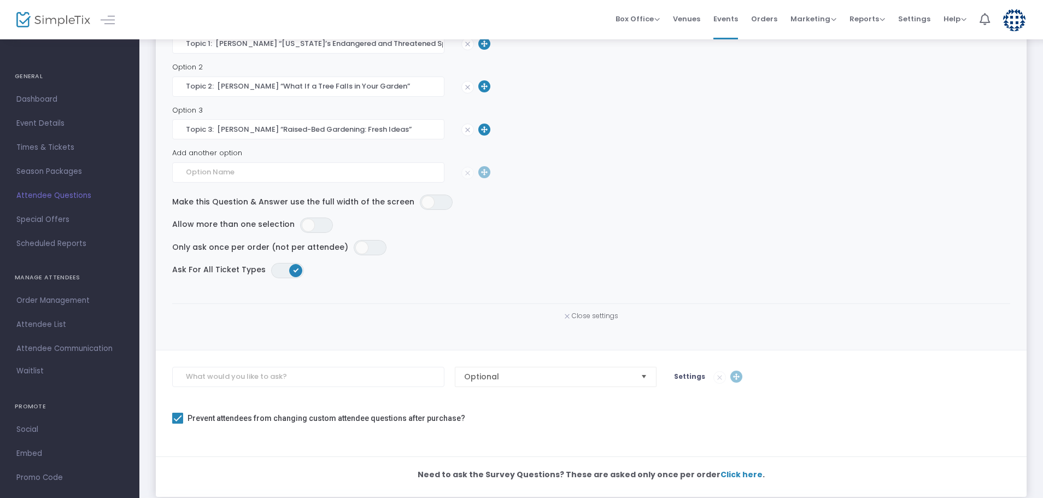
click at [602, 317] on span "Close settings" at bounding box center [595, 315] width 46 height 9
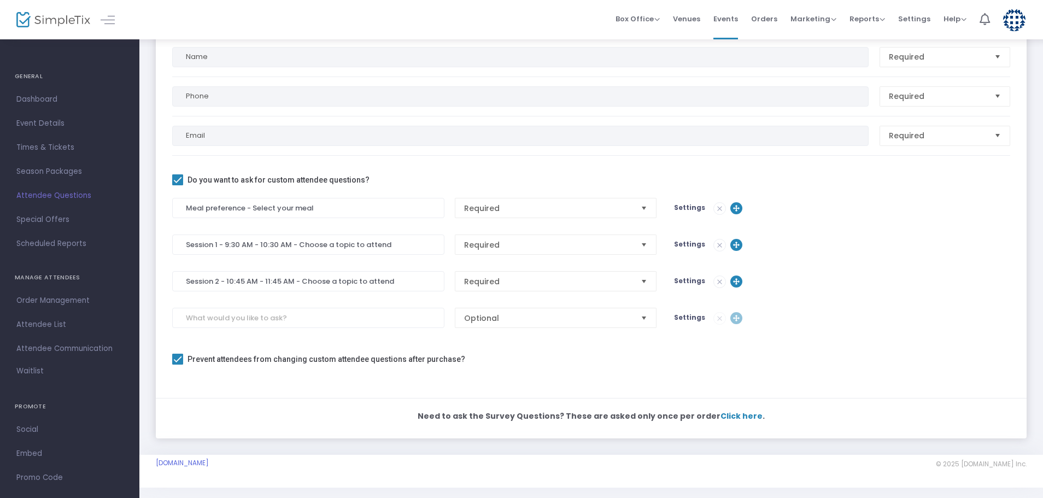
scroll to position [195, 0]
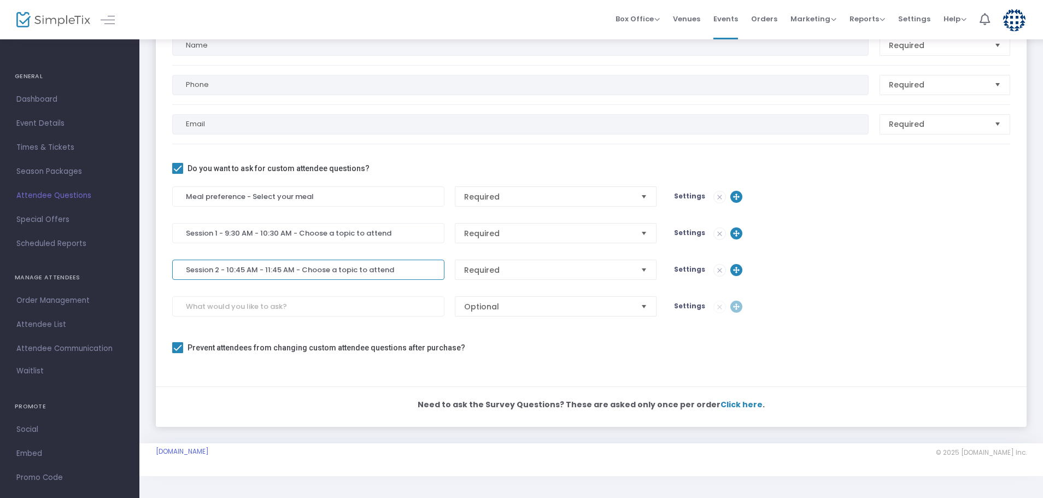
drag, startPoint x: 391, startPoint y: 269, endPoint x: 186, endPoint y: 271, distance: 204.9
click at [186, 271] on input "Session 2 - 10:45 AM - 11:45 AM - Choose a topic to attend" at bounding box center [308, 270] width 272 height 20
click at [195, 302] on input at bounding box center [308, 306] width 272 height 20
paste input "Session 2 - 10:45 AM - 11:45 AM - Choose a topic to attend"
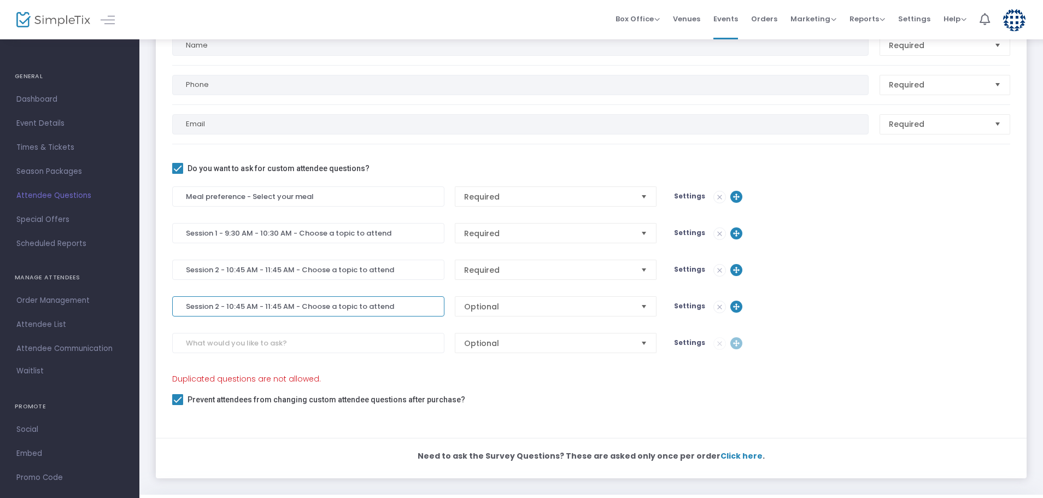
type input "Session 2 - 10:45 AM - 11:45 AM - Choose a topic to attend"
click at [297, 352] on input at bounding box center [308, 343] width 272 height 20
paste input "Session 2 - 10:45 AM - 11:45 AM - Choose a topic to attend"
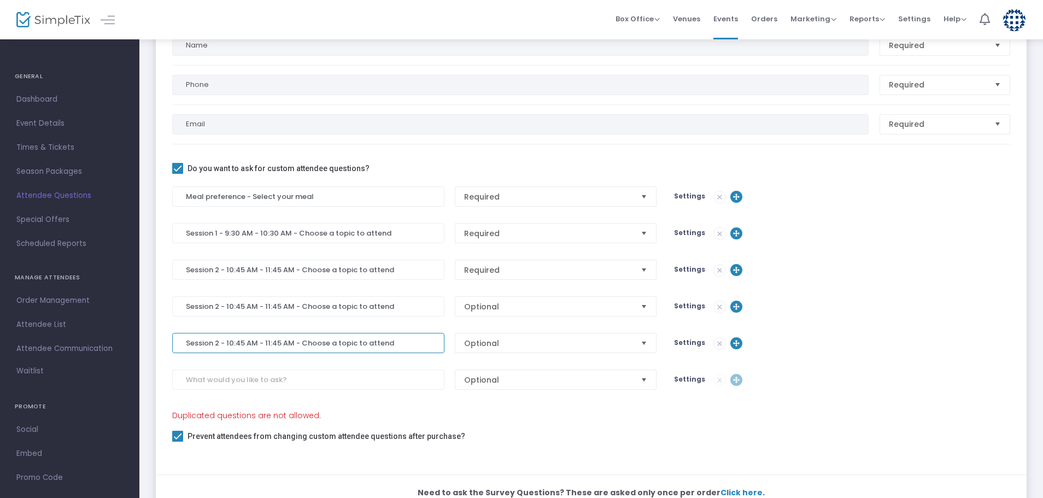
type input "Session 2 - 10:45 AM - 11:45 AM - Choose a topic to attend"
click at [216, 309] on input "Session 2 - 10:45 AM - 11:45 AM - Choose a topic to attend" at bounding box center [308, 306] width 272 height 20
click at [231, 307] on input "Session 3 - 10:45 AM - 11:45 AM - Choose a topic to attend" at bounding box center [308, 306] width 272 height 20
type input "Session 3 - 12:45 PM - 1:45 AM - Choose a topic to attend"
click at [228, 344] on input "Session 2 - 10:45 AM - 11:45 AM - Choose a topic to attend" at bounding box center [308, 343] width 272 height 20
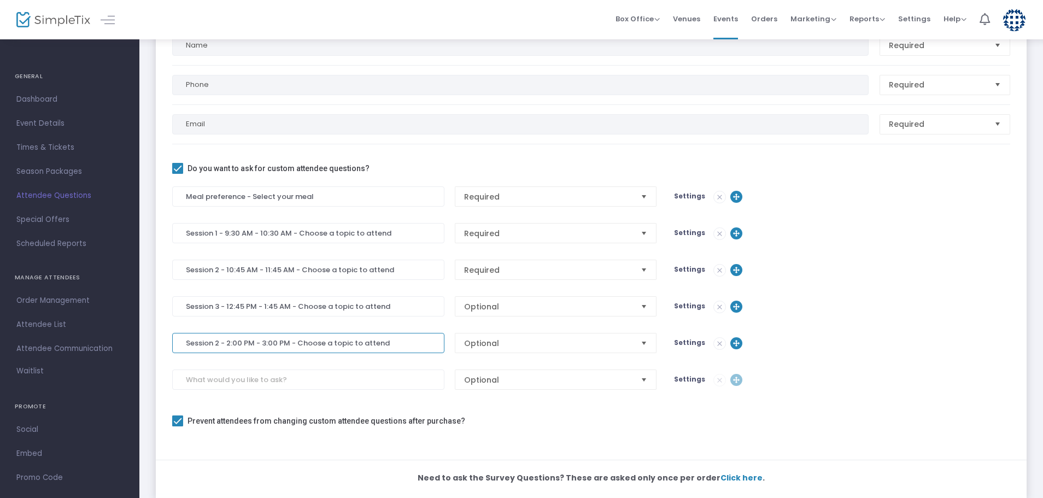
click at [215, 343] on input "Session 2 - 2:00 PM - 3:00 PM - Choose a topic to attend" at bounding box center [308, 343] width 272 height 20
click at [644, 307] on span "Select" at bounding box center [644, 306] width 18 height 18
type input "Session 4 - 2:00 PM - 3:00 PM - Choose a topic to attend"
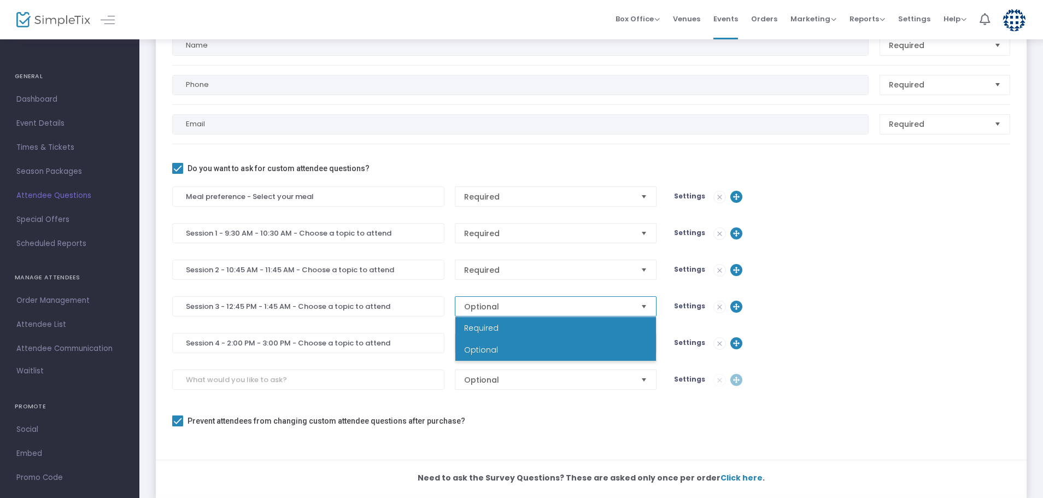
click at [543, 325] on li "Required" at bounding box center [555, 328] width 201 height 22
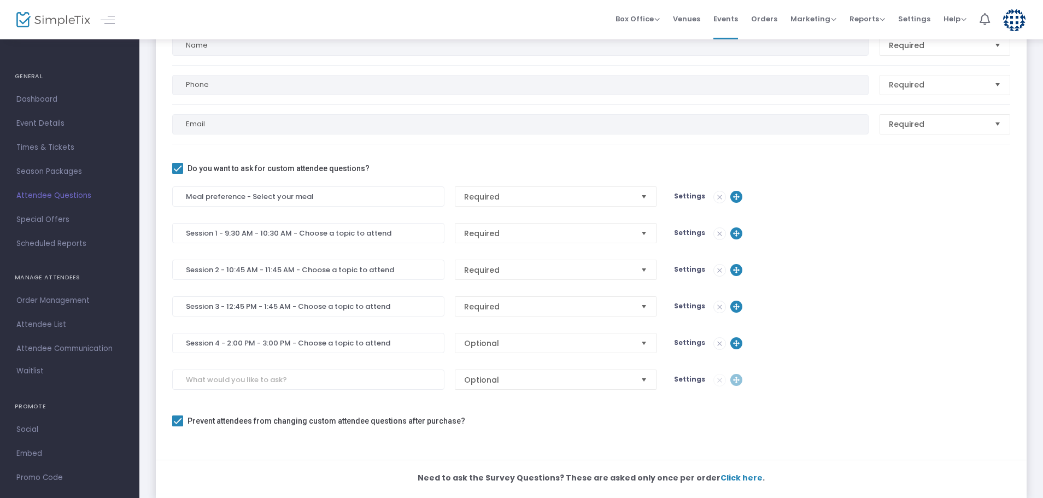
click at [695, 300] on div "Settings" at bounding box center [774, 306] width 212 height 13
click at [692, 304] on span "Settings" at bounding box center [689, 305] width 31 height 9
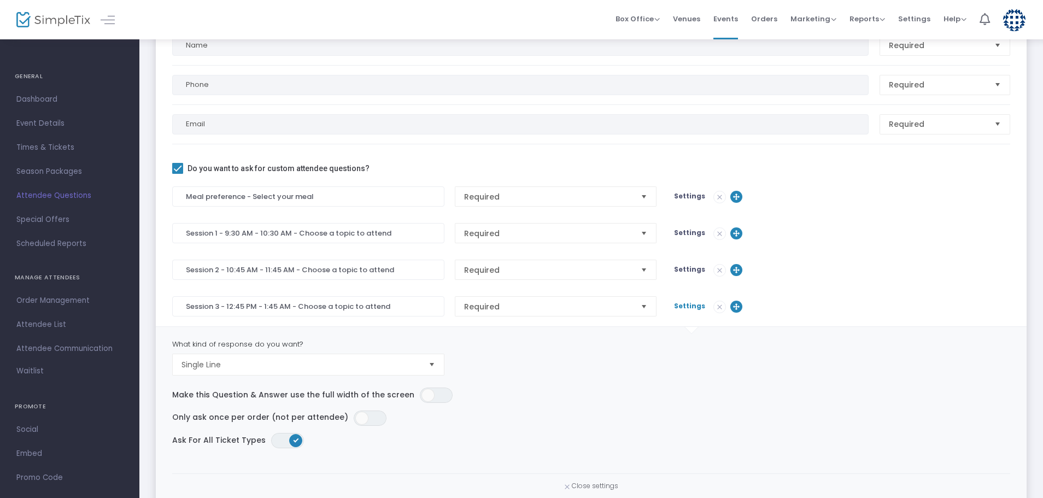
click at [433, 363] on span "Select" at bounding box center [432, 364] width 18 height 18
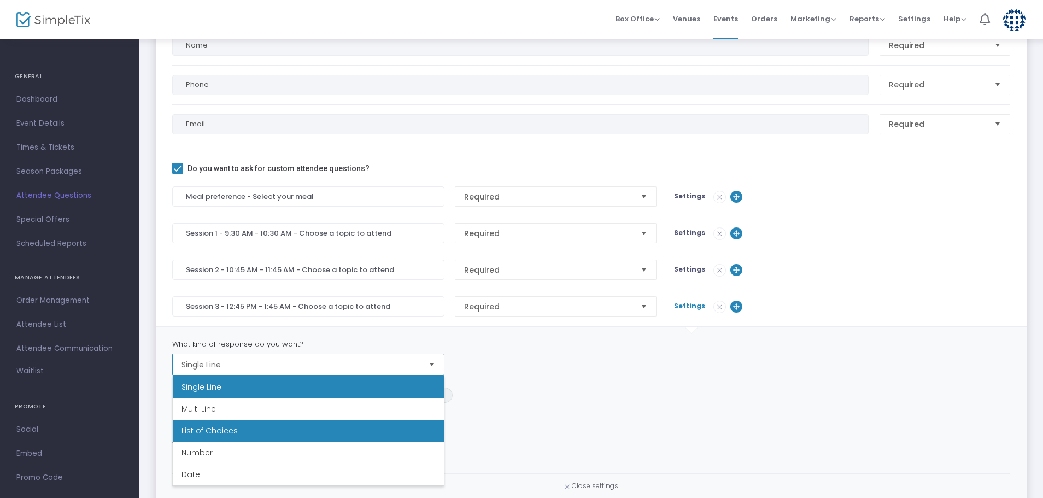
click at [301, 432] on li "List of Choices" at bounding box center [308, 431] width 271 height 22
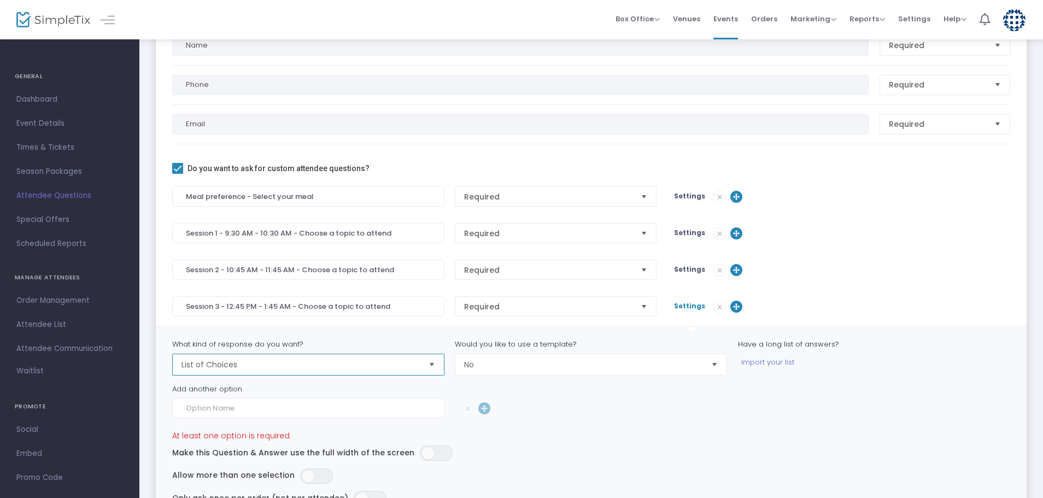
click at [714, 366] on span "Select" at bounding box center [714, 364] width 18 height 18
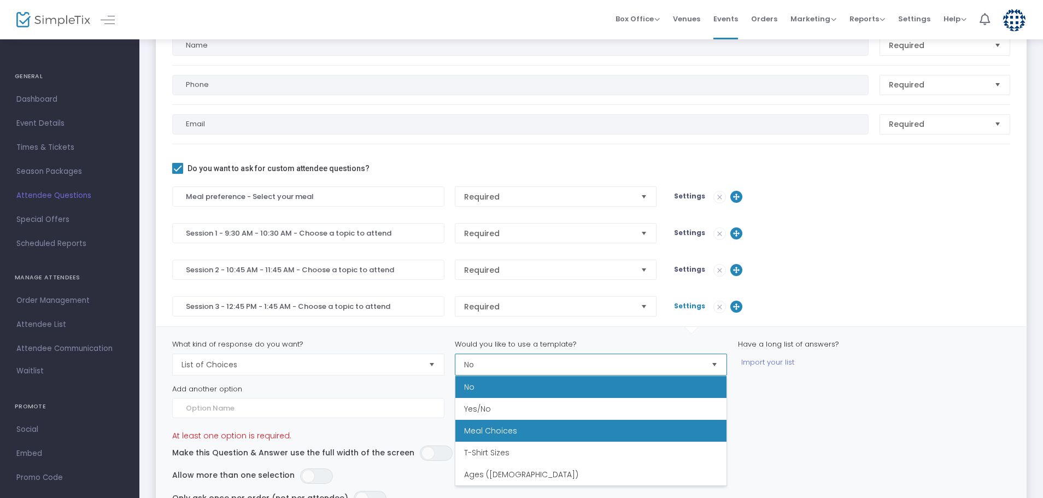
click at [549, 427] on li "Meal Choices" at bounding box center [590, 431] width 271 height 22
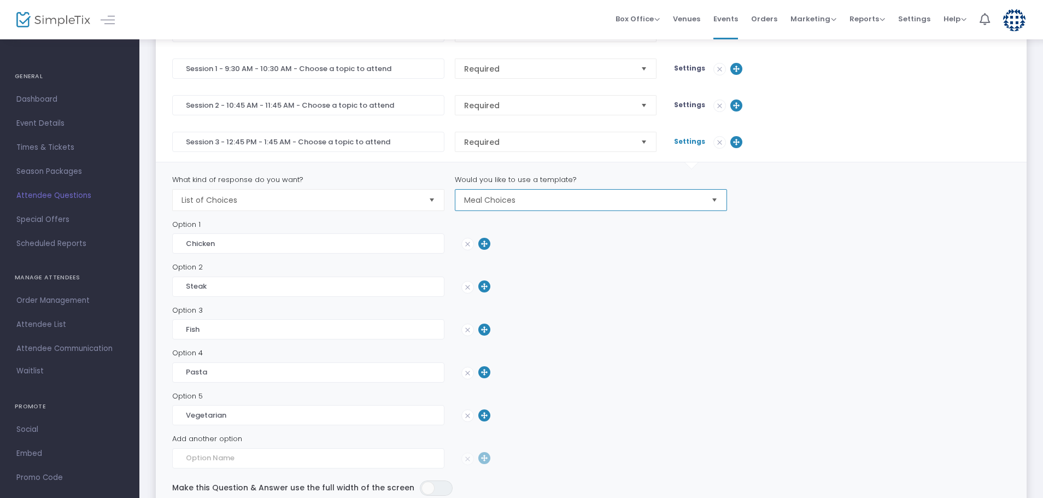
scroll to position [377, 0]
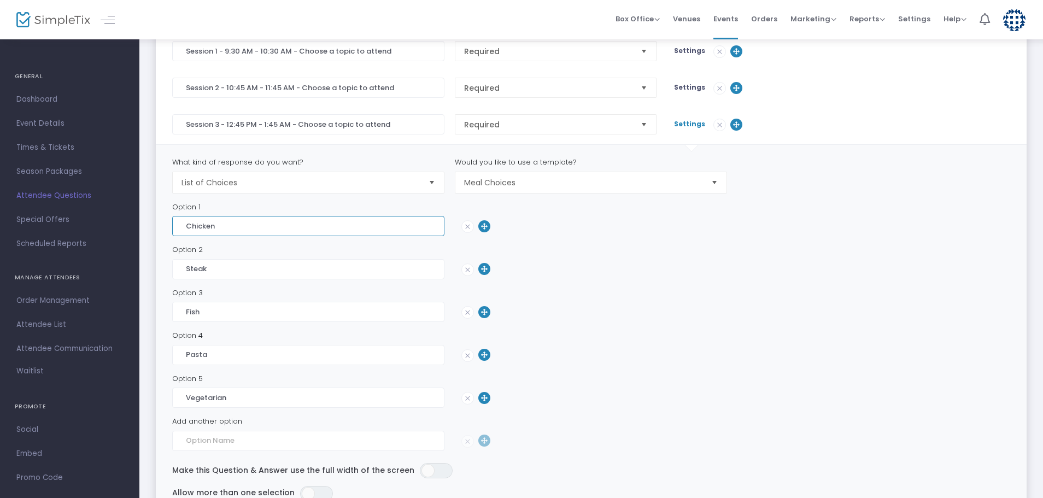
drag, startPoint x: 230, startPoint y: 231, endPoint x: 164, endPoint y: 227, distance: 65.7
click at [164, 227] on m-custom-question-settings "What kind of response do you want? List of Choices Would you like to use a temp…" at bounding box center [591, 381] width 870 height 474
paste input "Topic 1: [PERSON_NAME] & [PERSON_NAME] “ Landscaping for Lepidoptera:: Creating…"
click at [260, 225] on input "Topic 1: [PERSON_NAME] & [PERSON_NAME] “ Landscaping for Lepidoptera:: Creating…" at bounding box center [308, 226] width 272 height 20
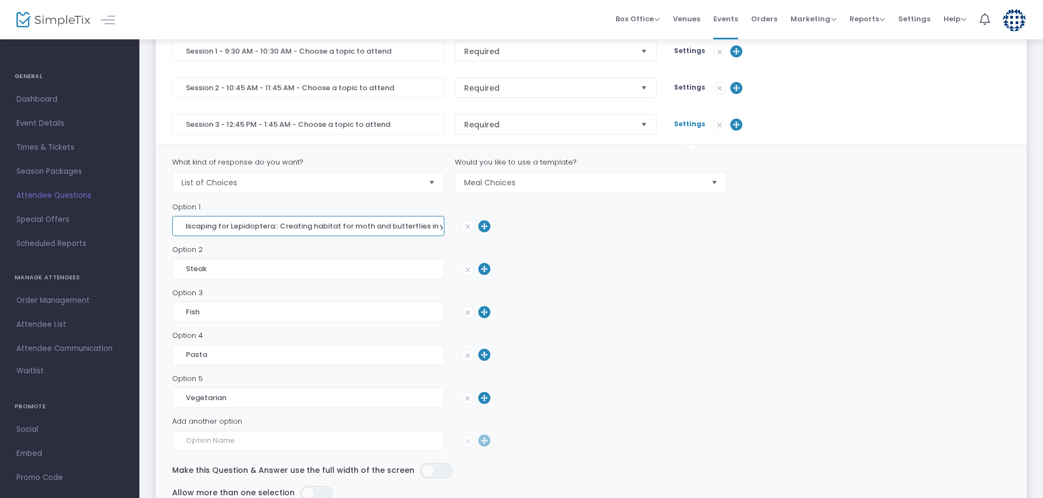
scroll to position [0, 182]
click at [304, 224] on input "Topic 1: [PERSON_NAME] & [PERSON_NAME] “ Landscaping for Lepidoptera:: Creating…" at bounding box center [308, 226] width 272 height 20
type input "Topic 1: [PERSON_NAME] & [PERSON_NAME] “ Landscaping for Lepidoptera:: Creating…"
drag, startPoint x: 233, startPoint y: 269, endPoint x: 173, endPoint y: 272, distance: 59.6
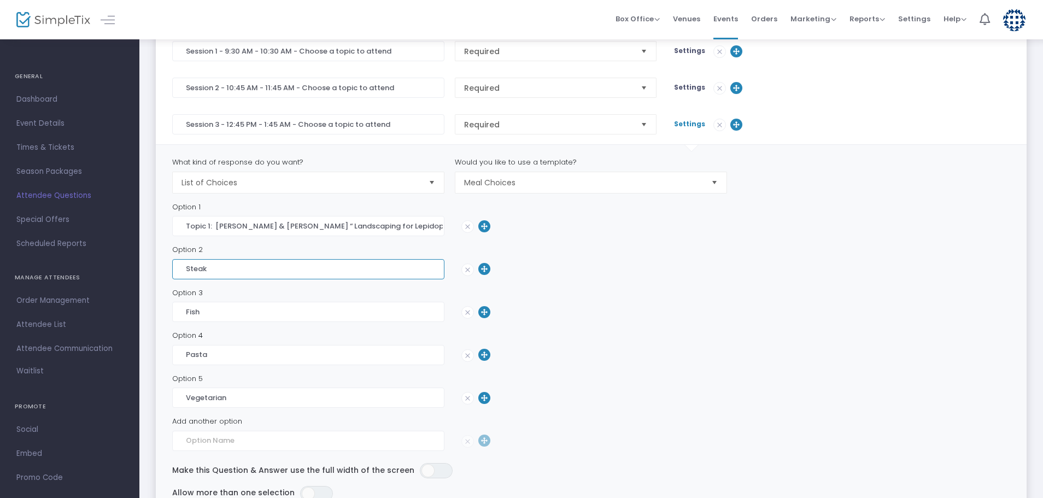
click at [173, 272] on input "Steak" at bounding box center [308, 269] width 272 height 20
paste input "Topic 2: [PERSON_NAME] “Native Food Farm: Growing & Eating Local and In-Season”"
type input "Topic 2: [PERSON_NAME] “Native Food Farm: Growing & Eating Local and In-Season”"
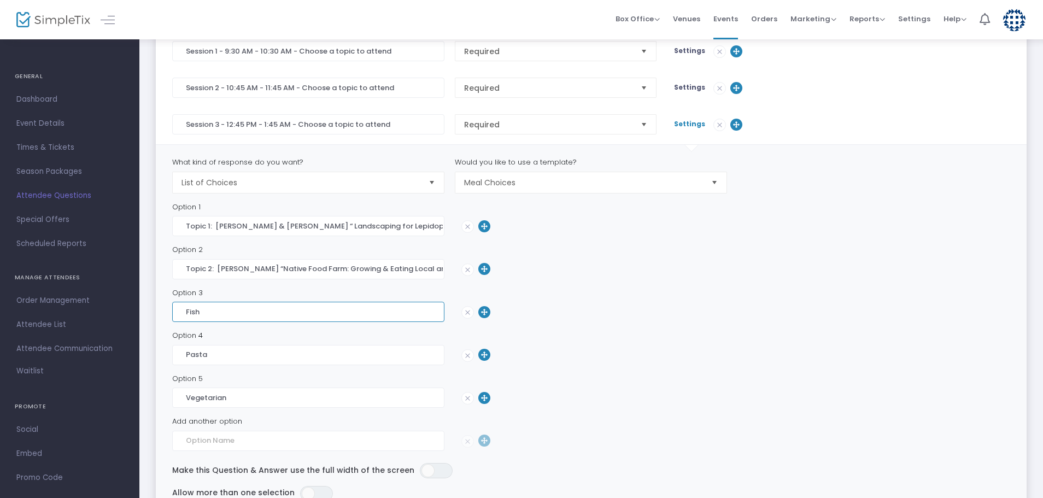
drag, startPoint x: 210, startPoint y: 315, endPoint x: 175, endPoint y: 316, distance: 35.0
click at [175, 316] on input "Fish" at bounding box center [308, 312] width 272 height 20
paste input "Topic 3: [PERSON_NAME] “Garden Nutrients Made Clear: Soil Tests, Goals, and Fer…"
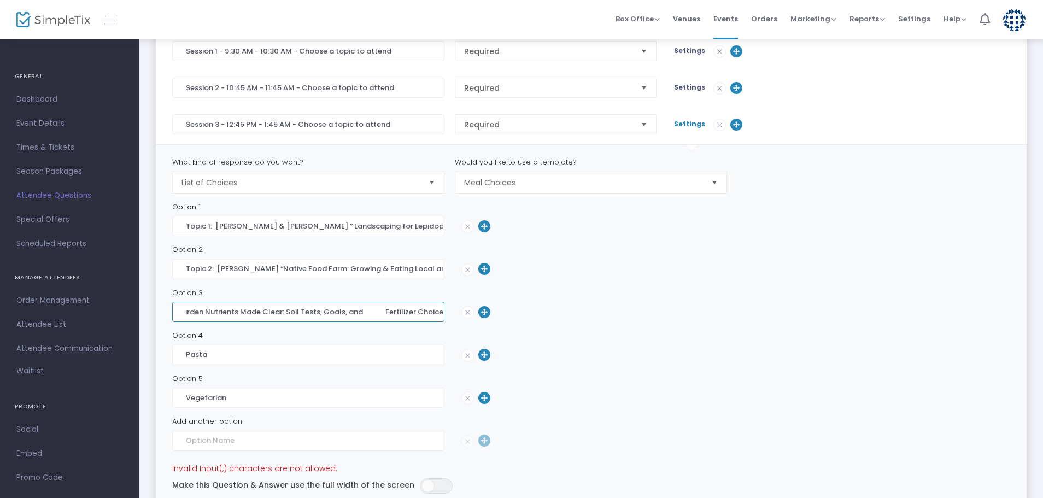
click at [347, 311] on input "Topic 3: [PERSON_NAME] “Garden Nutrients Made Clear: Soil Tests, Goals, and Fer…" at bounding box center [308, 312] width 272 height 20
type input "Topic 3: [PERSON_NAME] “Garden Nutrients Made Clear: Soil Tests, Goals, and Fer…"
click at [467, 357] on img at bounding box center [467, 355] width 11 height 11
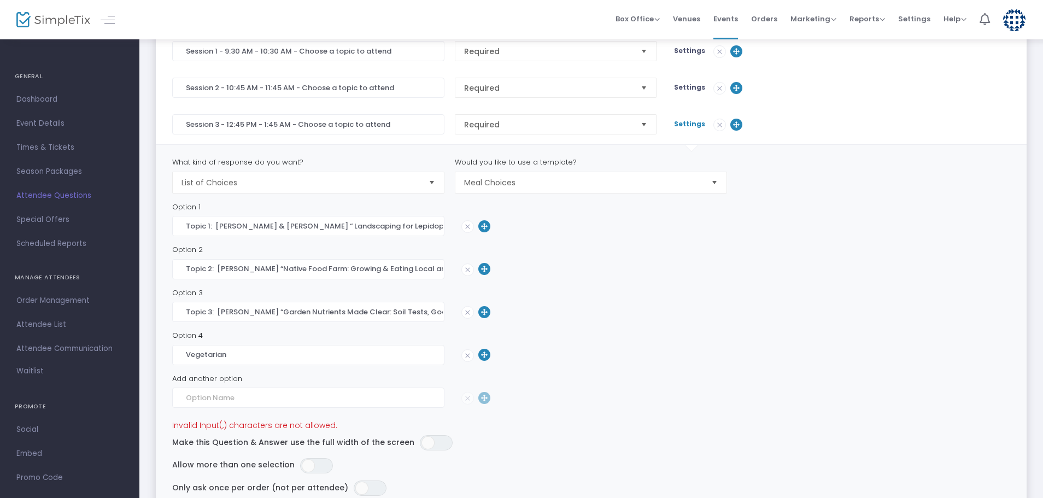
click at [467, 357] on img at bounding box center [467, 355] width 11 height 11
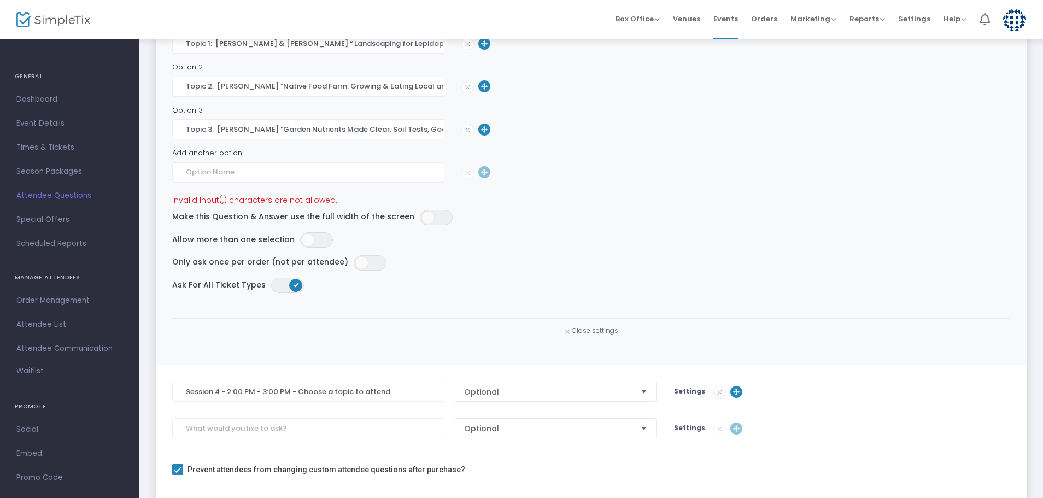
click at [577, 331] on span "Close settings" at bounding box center [595, 330] width 46 height 9
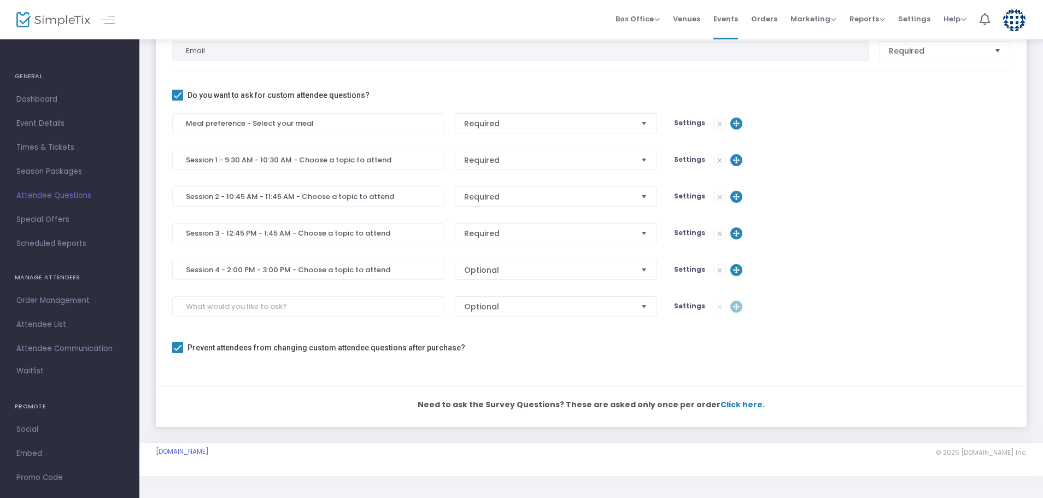
click at [642, 268] on span "Select" at bounding box center [644, 270] width 18 height 18
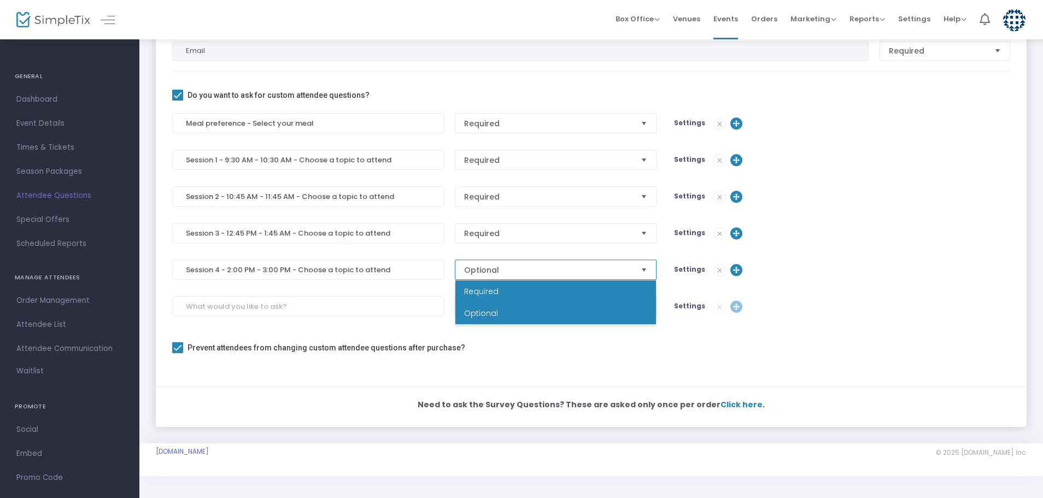
click at [548, 290] on li "Required" at bounding box center [555, 291] width 201 height 22
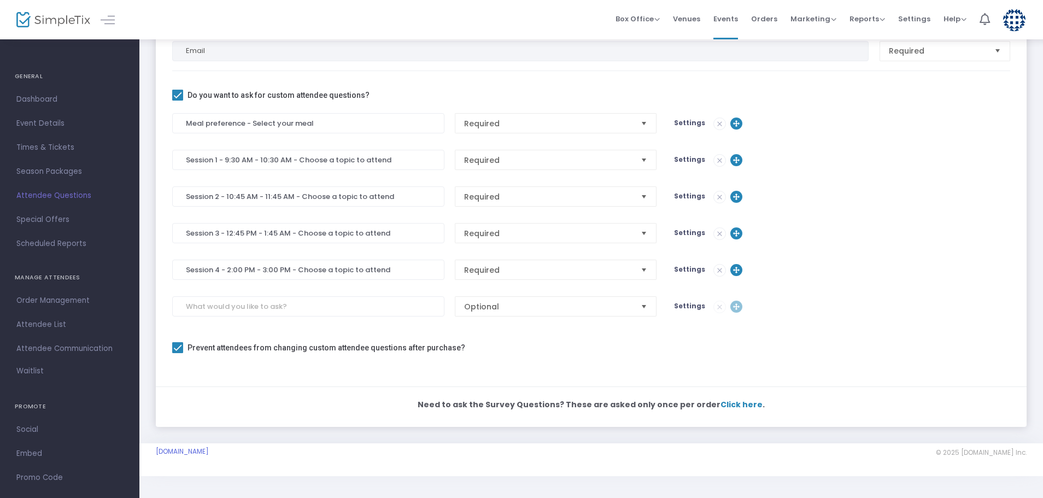
click at [675, 270] on span "Settings" at bounding box center [689, 268] width 31 height 9
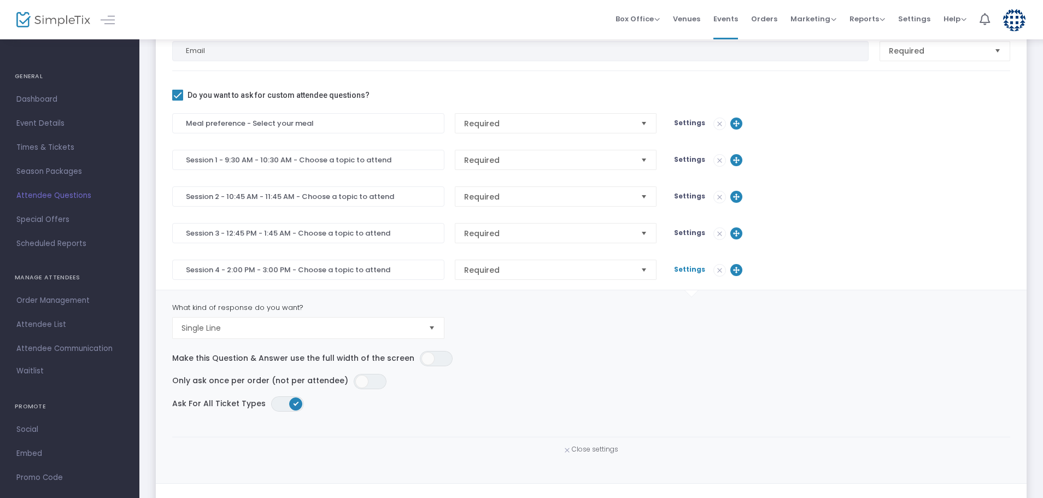
click at [431, 328] on span "Select" at bounding box center [432, 328] width 18 height 18
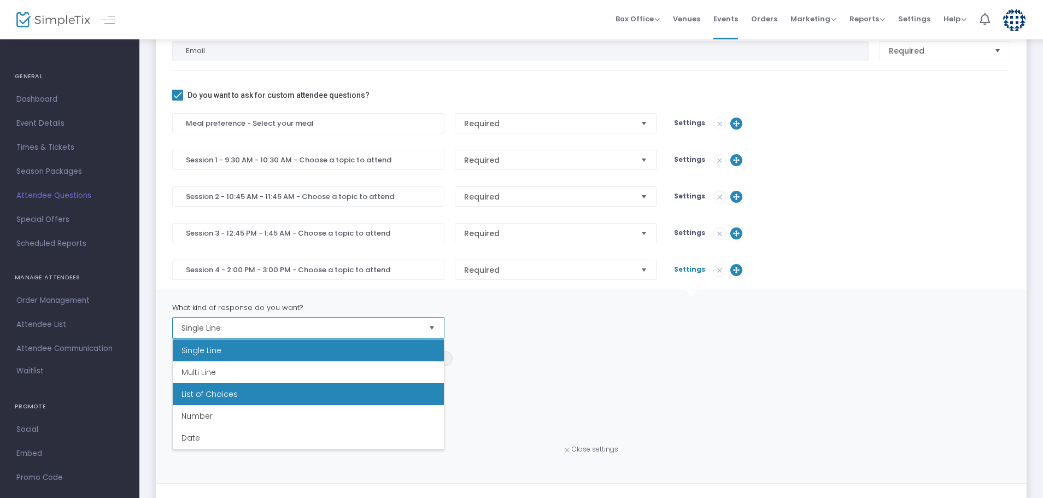
click at [310, 395] on li "List of Choices" at bounding box center [308, 394] width 271 height 22
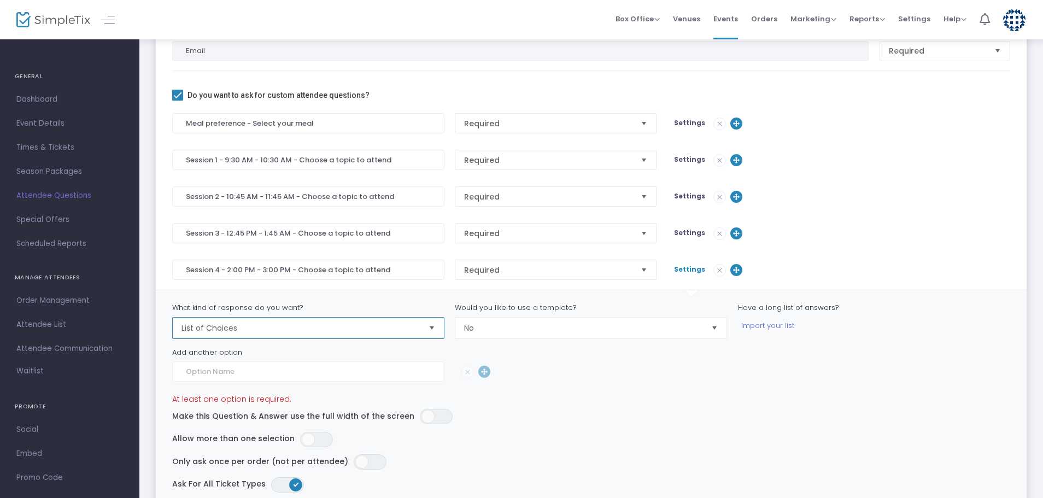
click at [714, 322] on span "Select" at bounding box center [714, 328] width 18 height 18
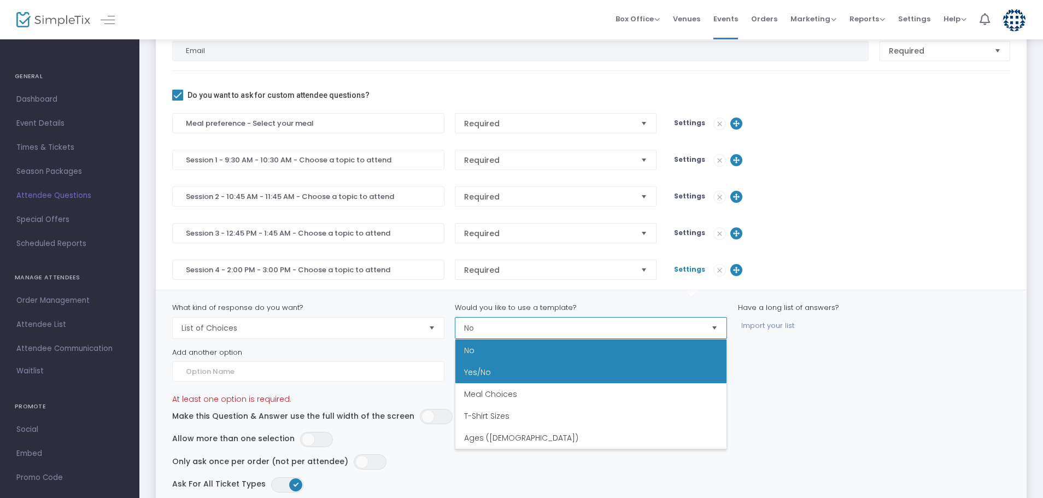
click at [534, 373] on li "Yes/No" at bounding box center [590, 372] width 271 height 22
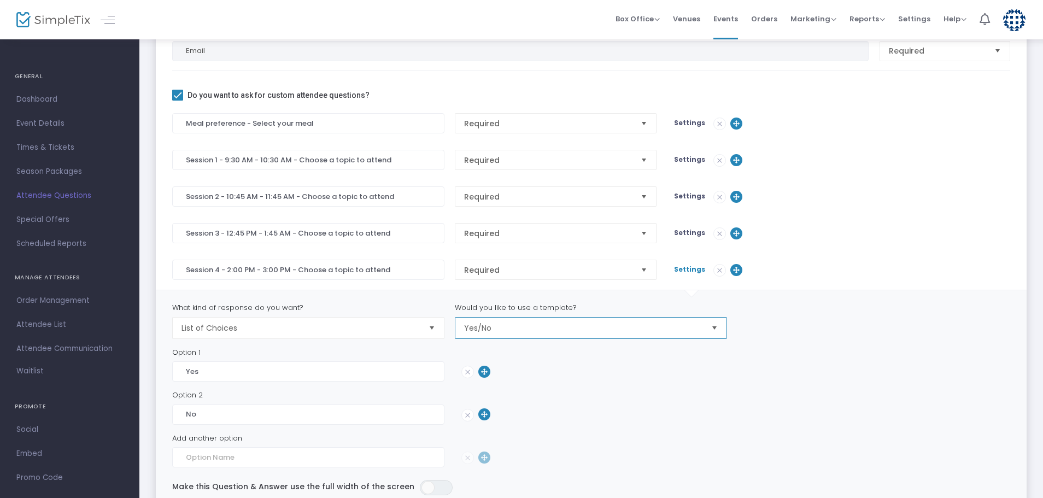
click at [711, 327] on span "Select" at bounding box center [714, 328] width 18 height 18
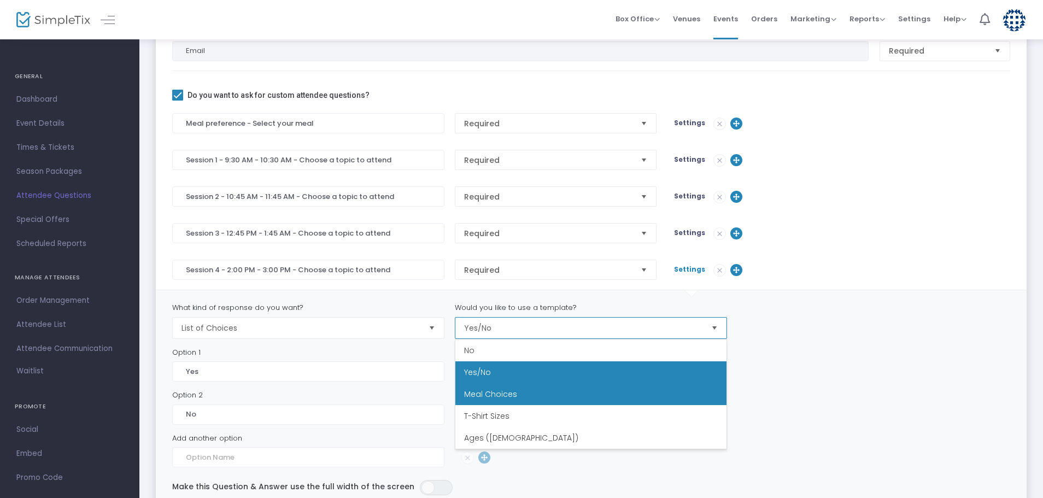
click at [515, 389] on li "Meal Choices" at bounding box center [590, 394] width 271 height 22
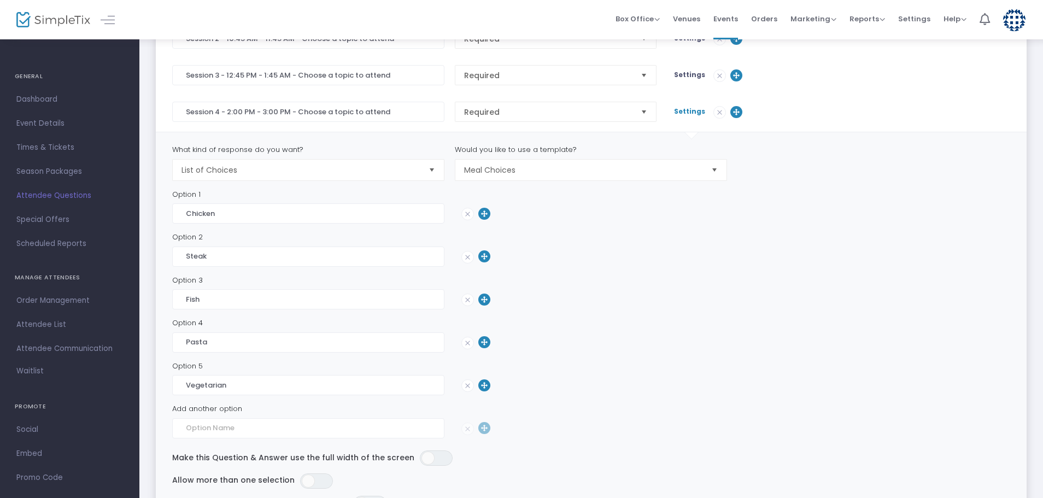
scroll to position [450, 0]
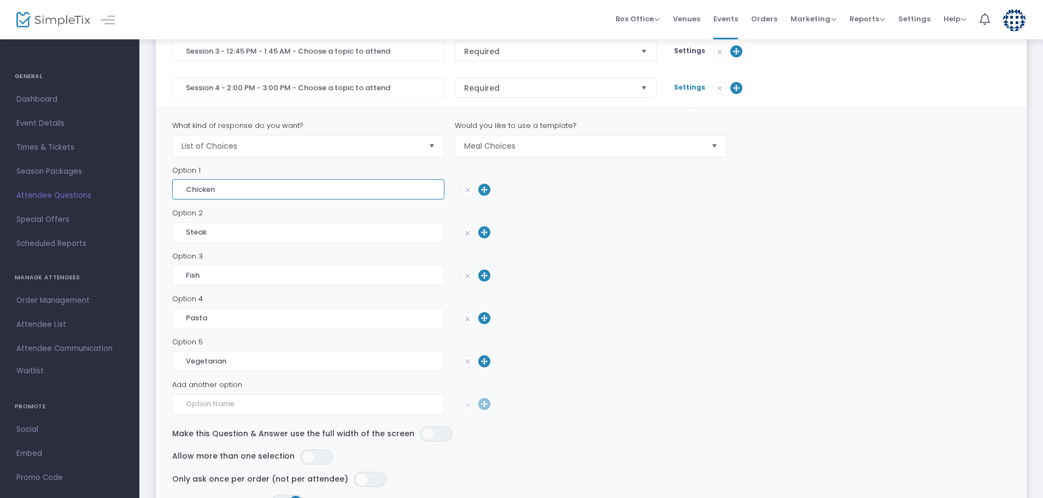
drag, startPoint x: 233, startPoint y: 189, endPoint x: 165, endPoint y: 192, distance: 68.4
click at [165, 192] on m-custom-question-settings "What kind of response do you want? List of Choices Would you like to use a temp…" at bounding box center [591, 345] width 870 height 474
paste input "Topic 1: [PERSON_NAME] “Designing a Kitchen Garden”"
type input "Topic 1: [PERSON_NAME] “Designing a Kitchen Garden”"
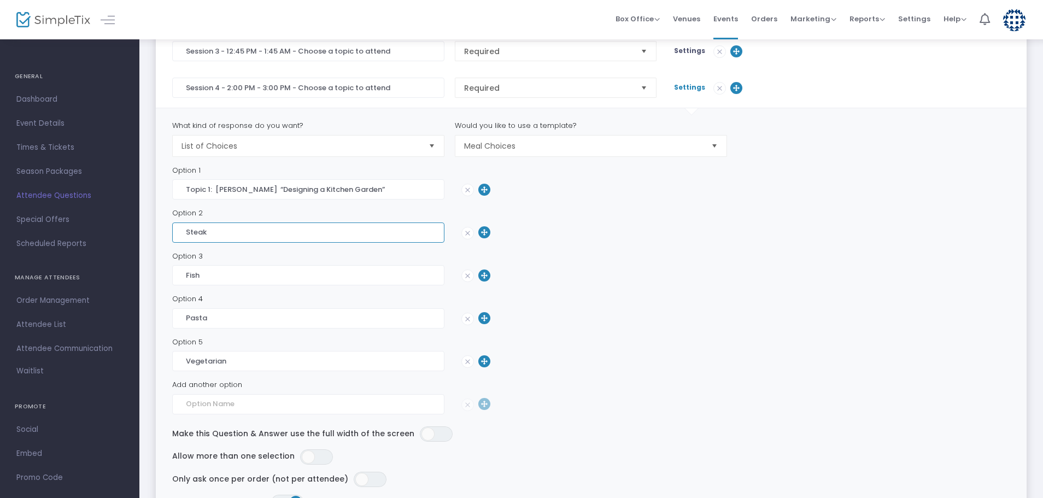
drag, startPoint x: 222, startPoint y: 229, endPoint x: 176, endPoint y: 229, distance: 45.9
click at [177, 230] on input "Steak" at bounding box center [308, 232] width 272 height 20
paste input "Topic 2: [PERSON_NAME] “Native Food Farm: Growing & Eating Local and In-Season”"
type input "Topic 2: [PERSON_NAME] “Native Food Farm: Growing & Eating Local and In-Season”"
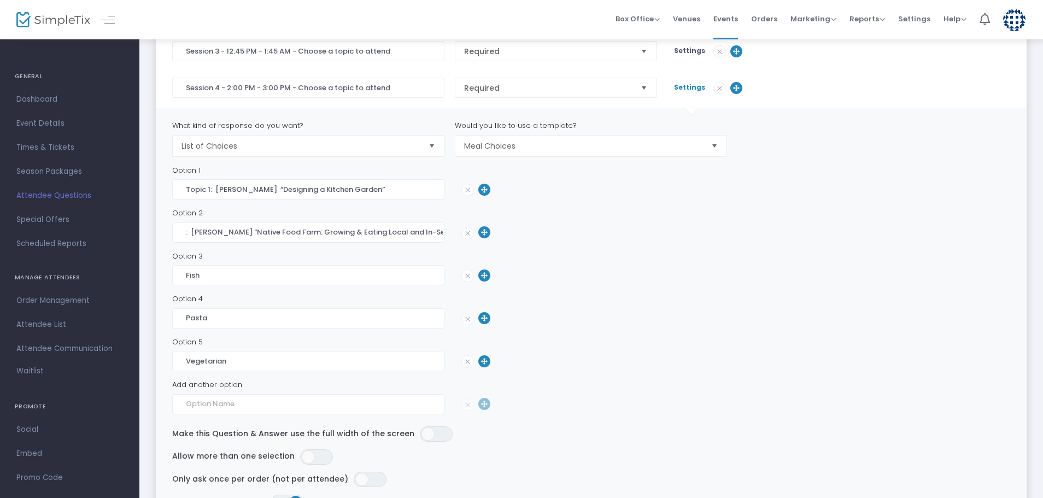
scroll to position [0, 0]
drag, startPoint x: 220, startPoint y: 276, endPoint x: 183, endPoint y: 279, distance: 37.3
click at [183, 279] on input "Fish" at bounding box center [308, 275] width 272 height 20
paste input "Topic 3: [PERSON_NAME] “Garden Nutrients Made Clear: Soil Tests, Goals, and Fer…"
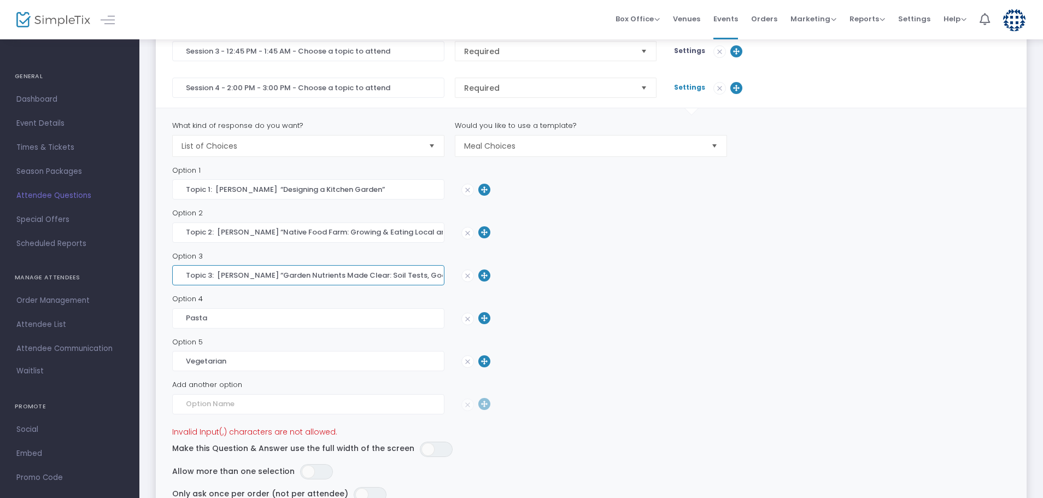
scroll to position [0, 107]
click at [344, 274] on input "Topic 3: [PERSON_NAME] “Garden Nutrients Made Clear: Soil Tests, Goals, and Fer…" at bounding box center [308, 275] width 272 height 20
type input "Topic 3: [PERSON_NAME] “Garden Nutrients Made Clear: Soil Tests, Goals, and Fer…"
drag, startPoint x: 186, startPoint y: 234, endPoint x: 443, endPoint y: 225, distance: 257.0
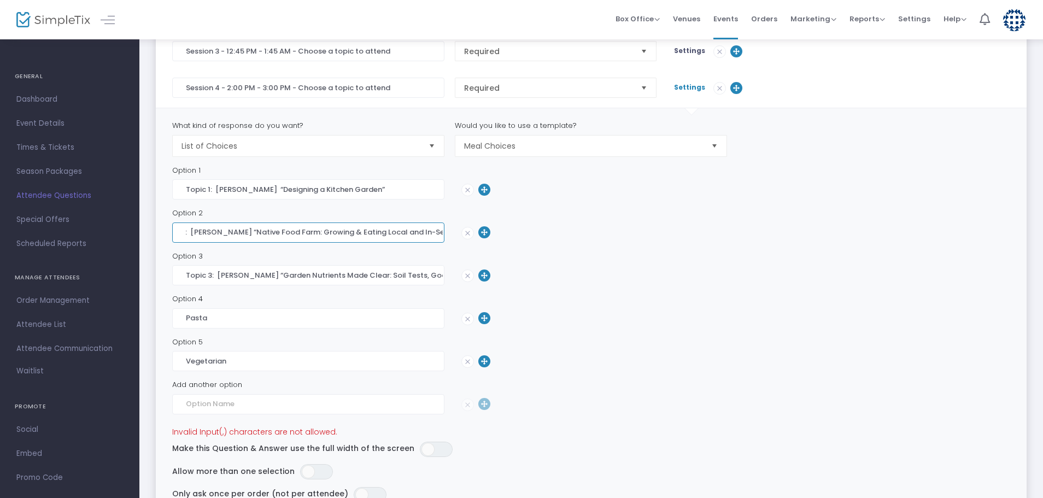
click at [443, 225] on input "Topic 2: [PERSON_NAME] “Native Food Farm: Growing & Eating Local and In-Season”" at bounding box center [308, 232] width 272 height 20
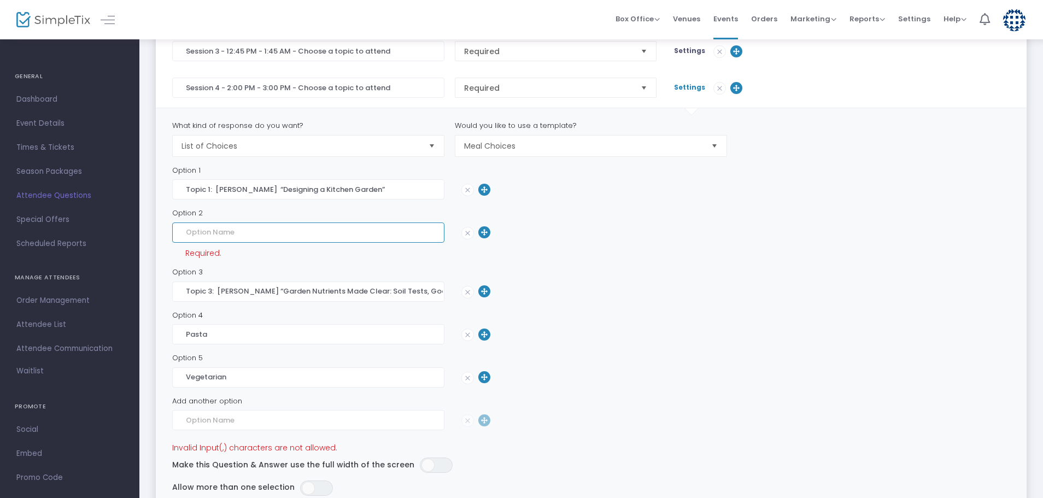
scroll to position [0, 0]
paste input "Topic 2: [PERSON_NAME] ”Shade and Woodland Gardening”"
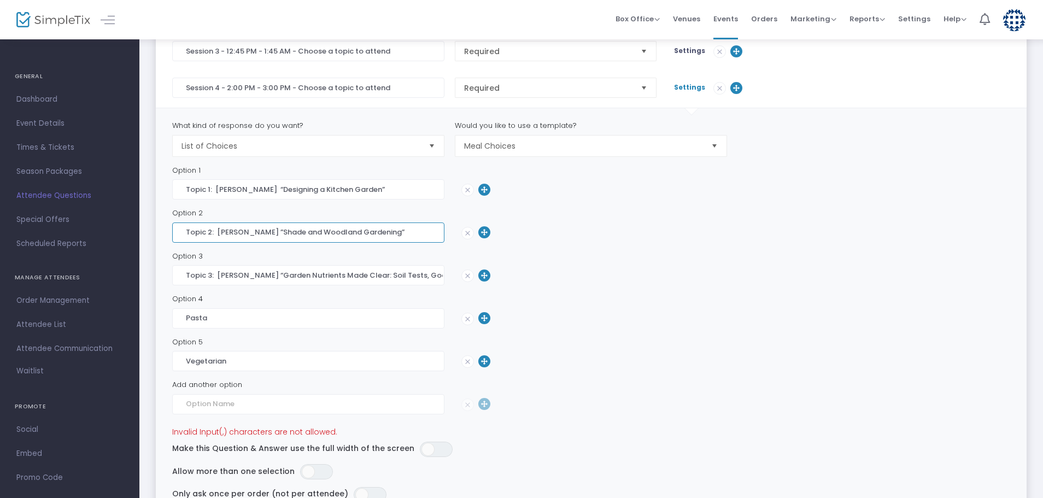
type input "Topic 2: [PERSON_NAME] ”Shade and Woodland Gardening”"
drag, startPoint x: 182, startPoint y: 273, endPoint x: 463, endPoint y: 282, distance: 280.5
click at [463, 282] on div "Topic 3: [PERSON_NAME] “Garden Nutrients Made Clear: Soil Tests, Goals, and Fer…" at bounding box center [591, 275] width 849 height 20
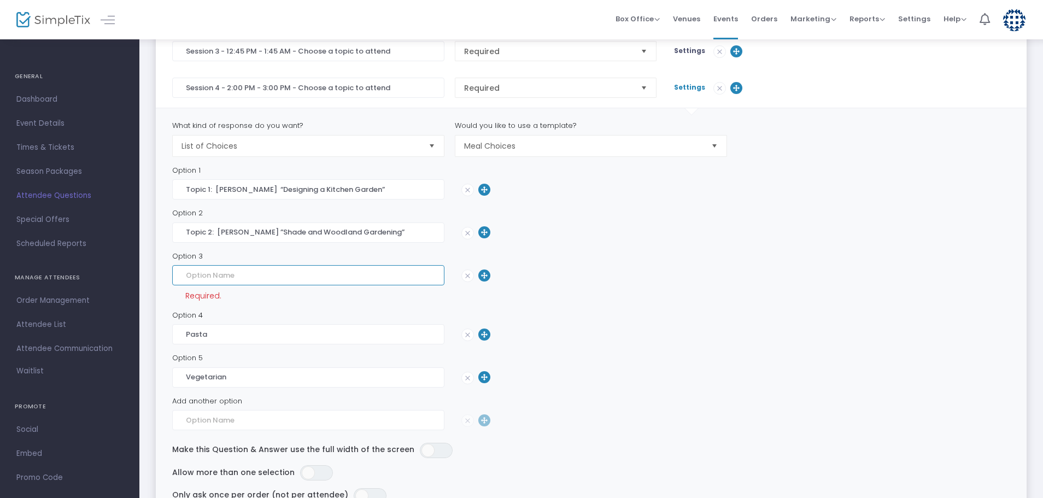
paste input "Topic 3: [PERSON_NAME] ”Plant-Based Eating: The Pros and Cons of a Plant-based …"
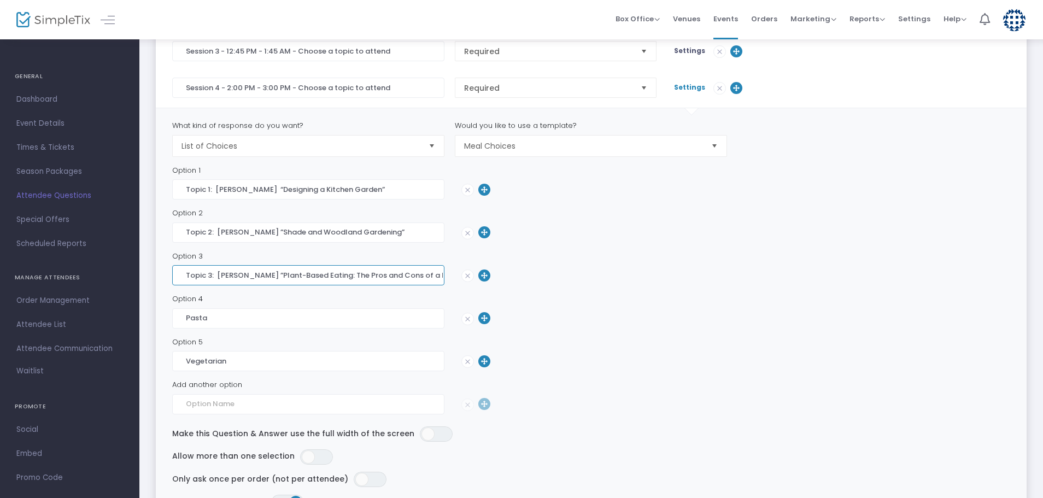
scroll to position [0, 40]
type input "Topic 3: [PERSON_NAME] ”Plant-Based Eating: The Pros and Cons of a Plant-based …"
click at [464, 316] on img at bounding box center [467, 318] width 11 height 11
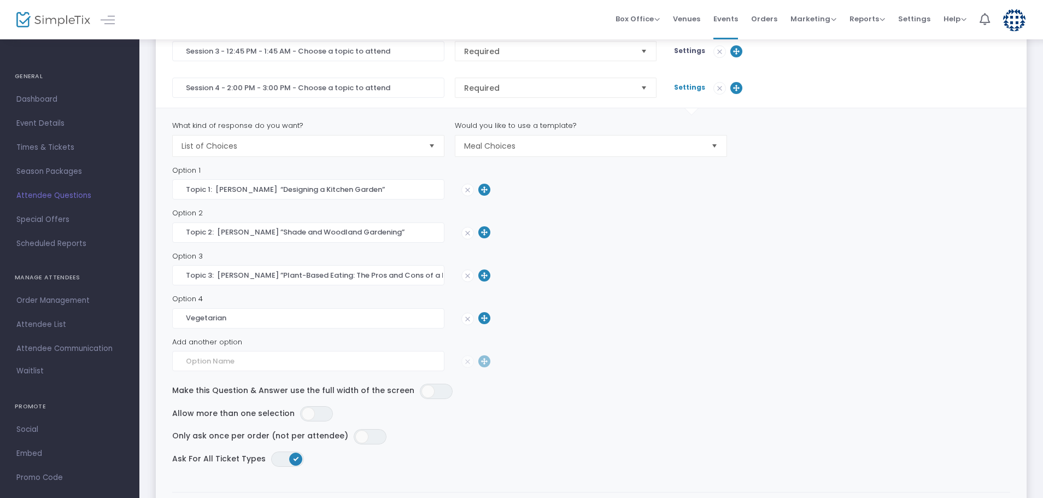
click at [464, 324] on img at bounding box center [467, 318] width 11 height 11
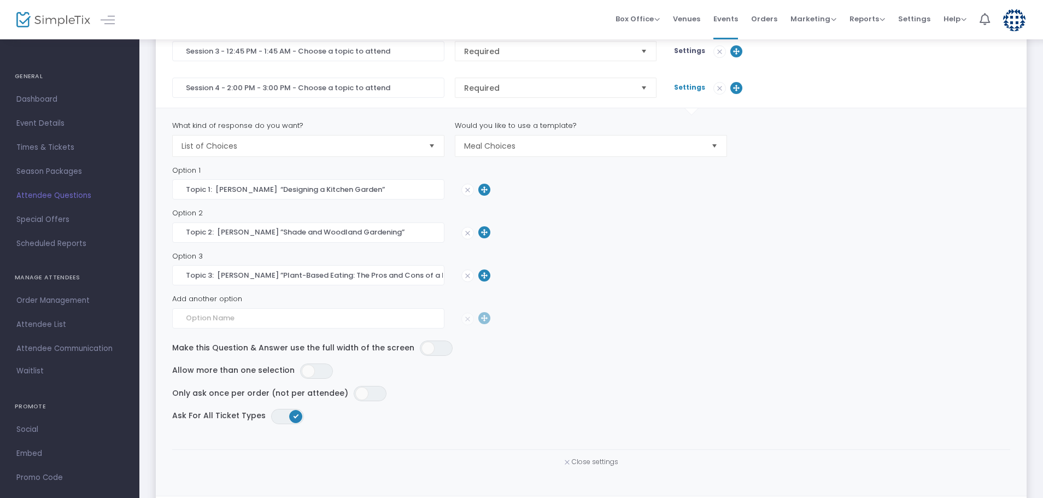
click at [588, 463] on span "Close settings" at bounding box center [595, 461] width 46 height 9
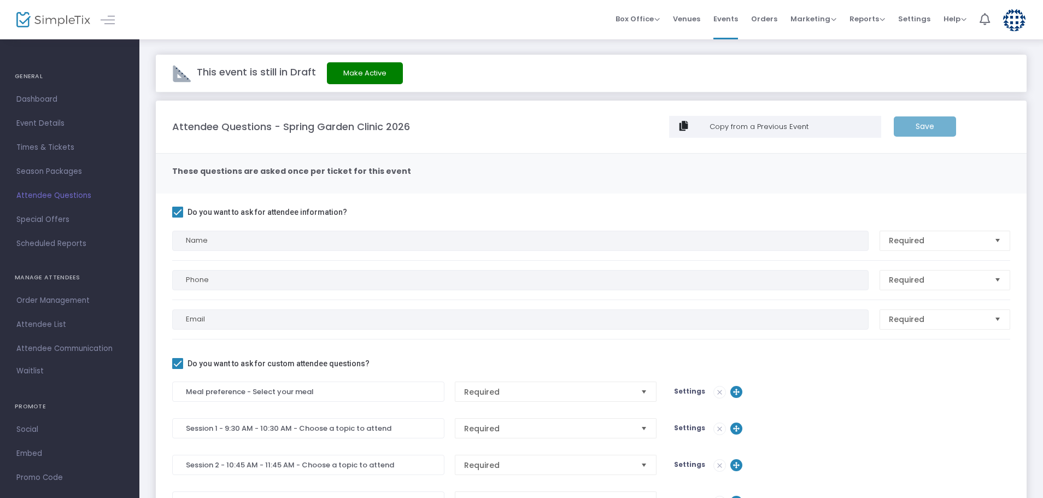
click at [925, 124] on div "Save" at bounding box center [924, 126] width 73 height 20
click at [918, 124] on div "Save" at bounding box center [924, 126] width 73 height 20
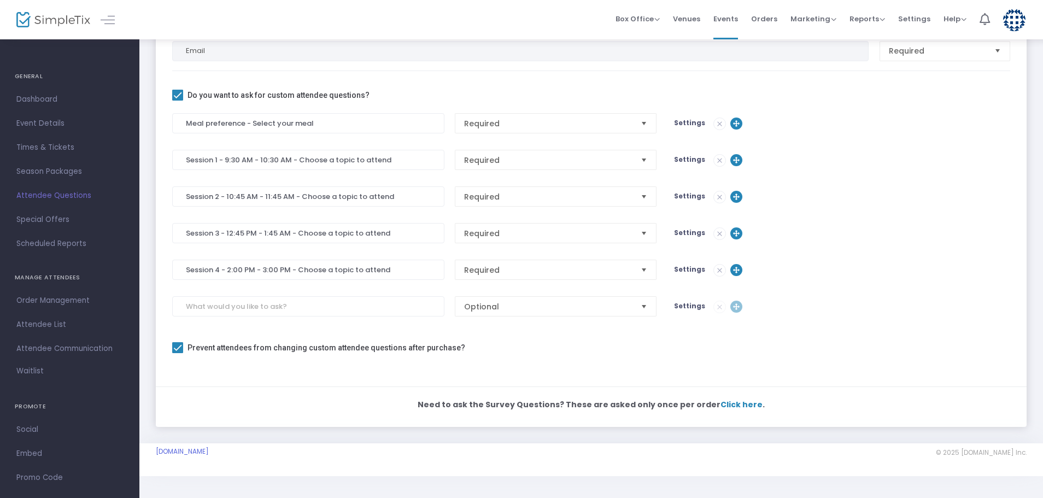
click at [716, 306] on div "Settings" at bounding box center [774, 306] width 212 height 13
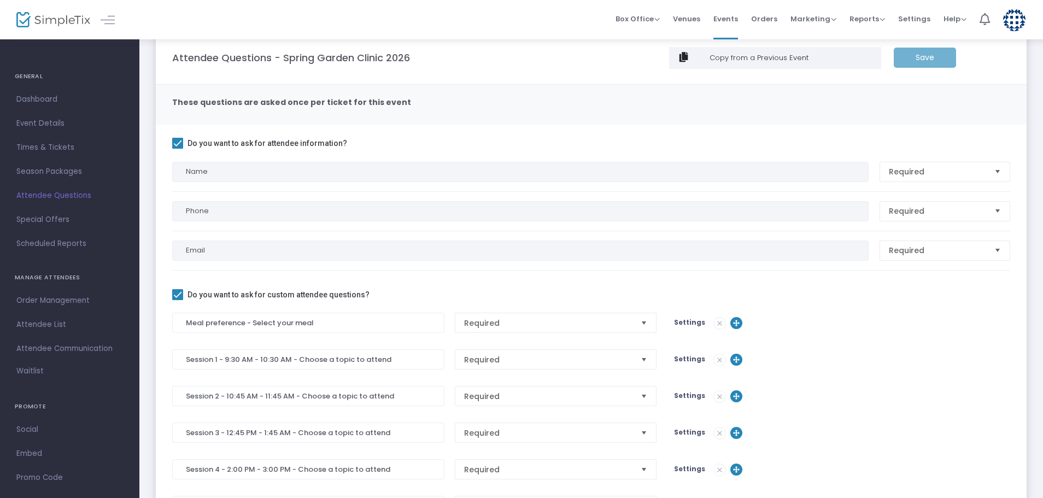
scroll to position [0, 0]
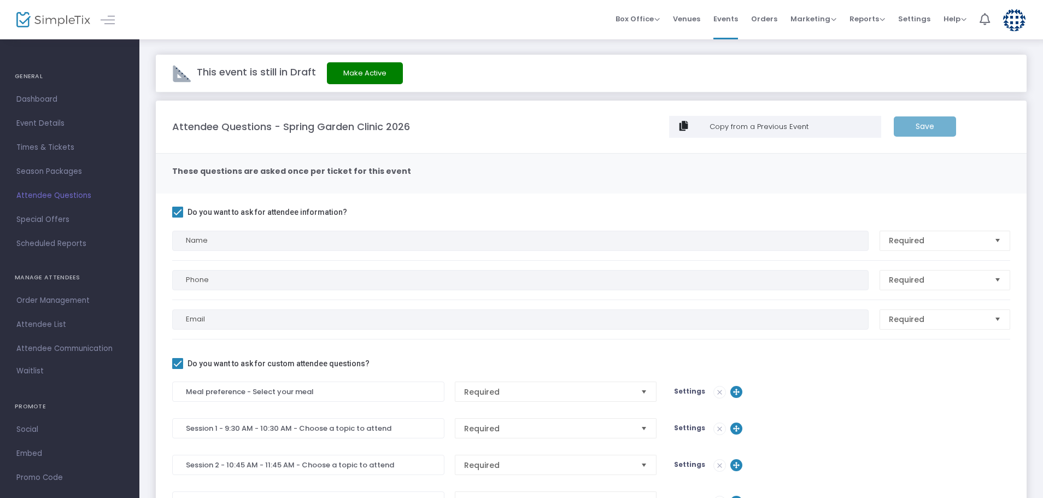
click at [924, 123] on div "Save" at bounding box center [924, 126] width 73 height 20
click at [31, 100] on span "Dashboard" at bounding box center [69, 99] width 107 height 14
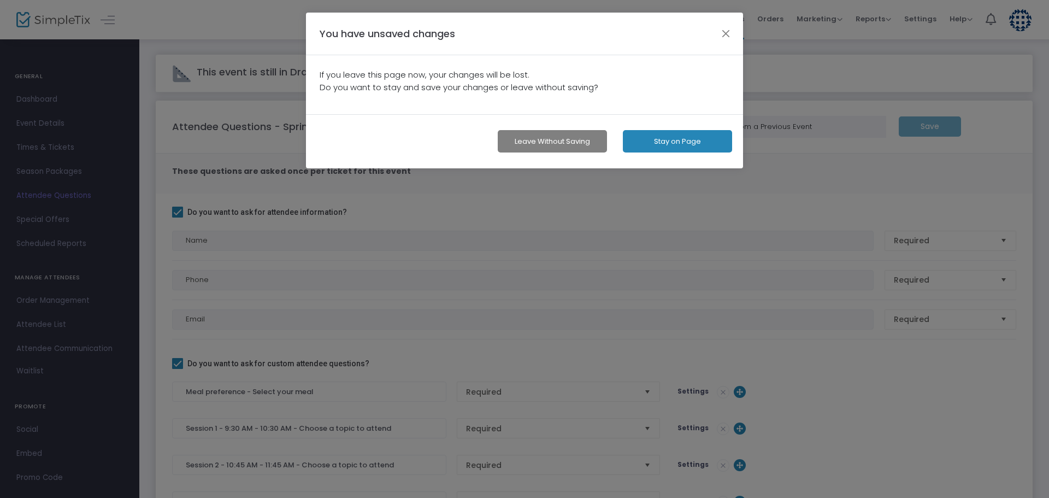
click at [682, 139] on button "Stay on Page" at bounding box center [677, 141] width 109 height 22
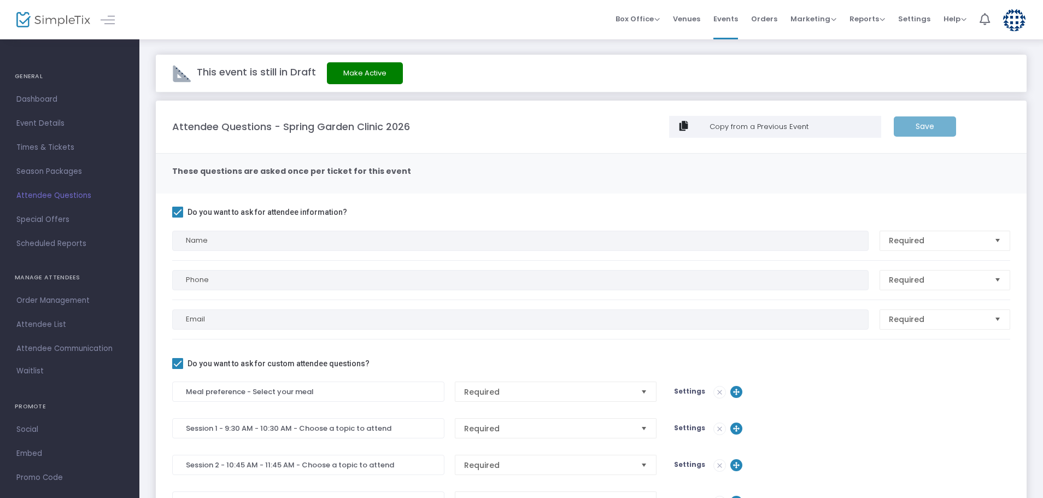
click at [942, 126] on div "Save" at bounding box center [924, 126] width 73 height 20
click at [926, 129] on div "Save" at bounding box center [924, 126] width 73 height 20
click at [926, 128] on div "Save" at bounding box center [924, 126] width 73 height 20
click at [926, 127] on div "Save" at bounding box center [924, 126] width 73 height 20
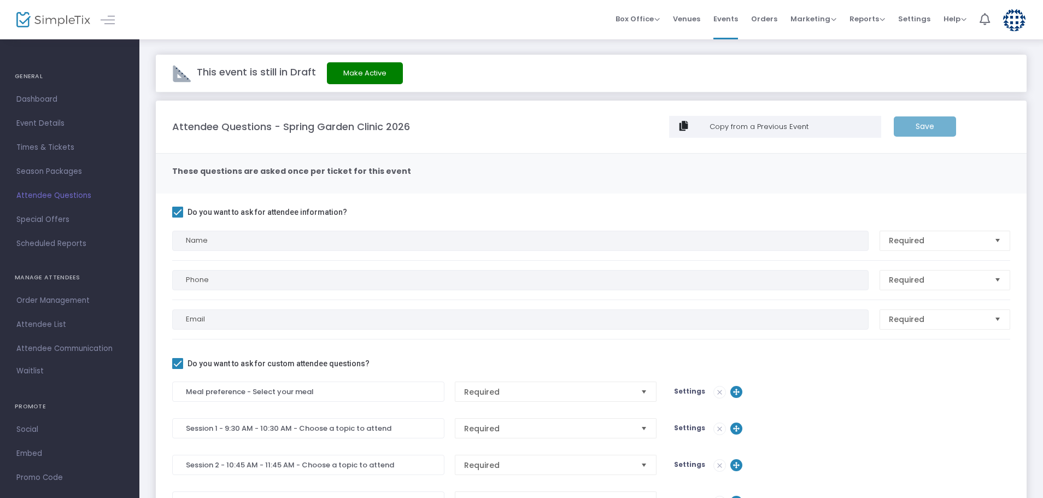
click at [926, 127] on div "Save" at bounding box center [924, 126] width 73 height 20
click at [927, 126] on div "Save" at bounding box center [924, 126] width 73 height 20
click at [455, 190] on m-panel-content "These questions are asked once per ticket for this event" at bounding box center [591, 174] width 870 height 40
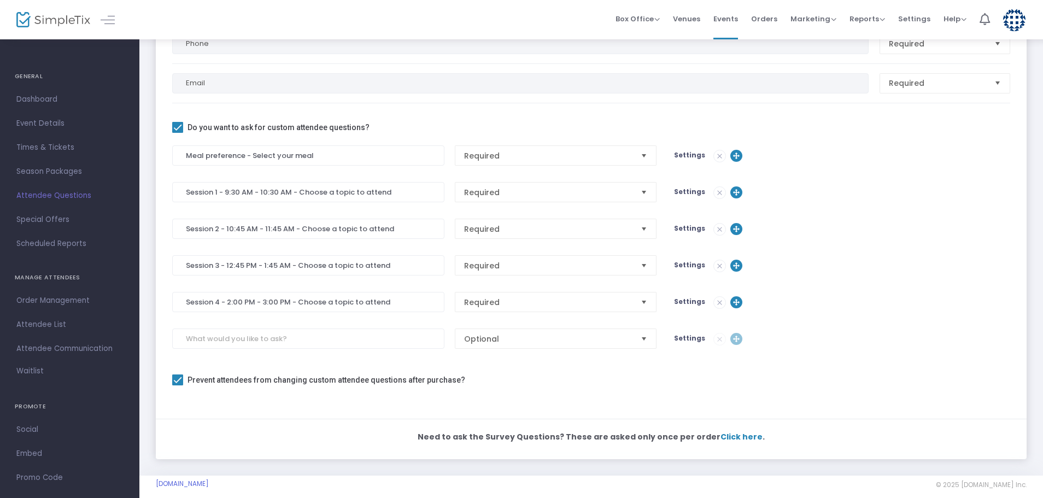
scroll to position [268, 0]
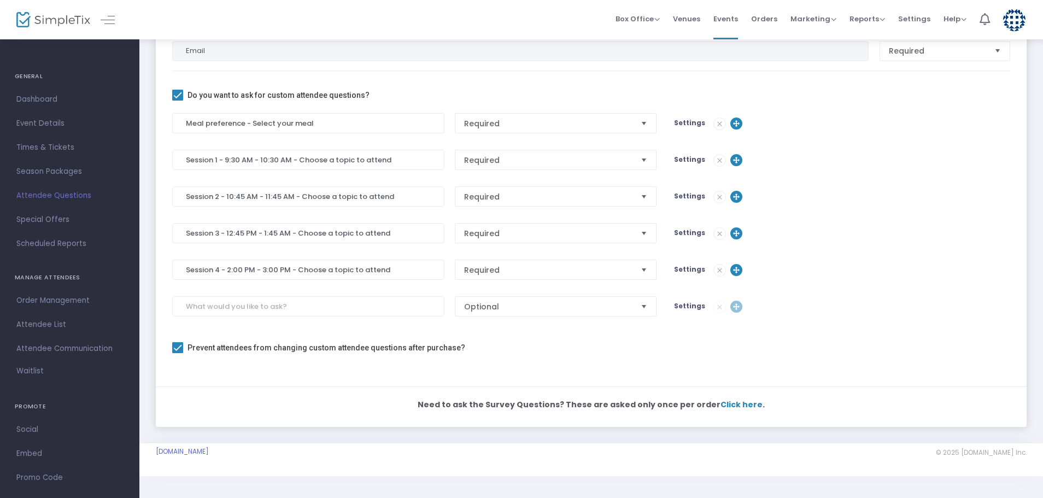
click at [175, 347] on span at bounding box center [177, 347] width 11 height 11
click at [177, 353] on input "Prevent attendees from changing custom attendee questions after purchase?" at bounding box center [177, 353] width 1 height 1
click at [175, 346] on span at bounding box center [177, 347] width 11 height 11
click at [177, 353] on input "Prevent attendees from changing custom attendee questions after purchase?" at bounding box center [177, 353] width 1 height 1
checkbox input "true"
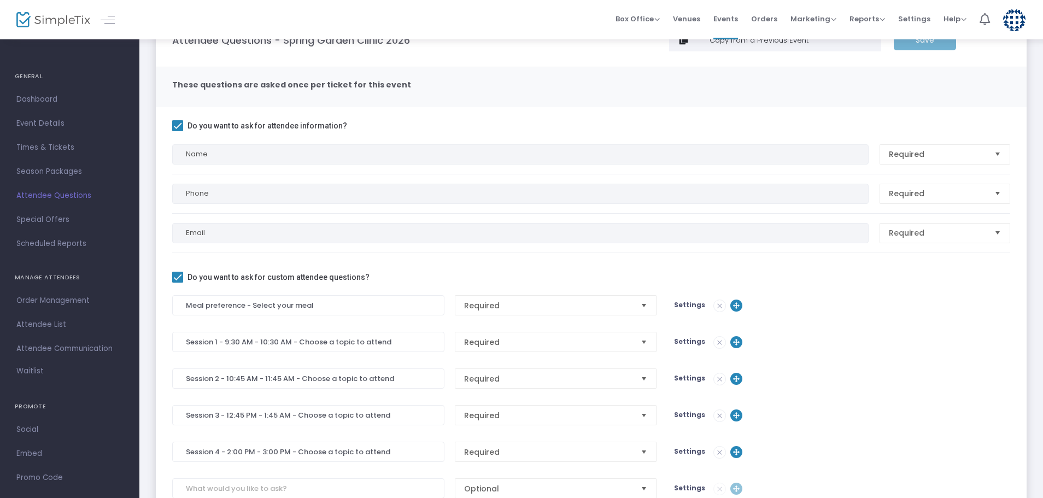
scroll to position [0, 0]
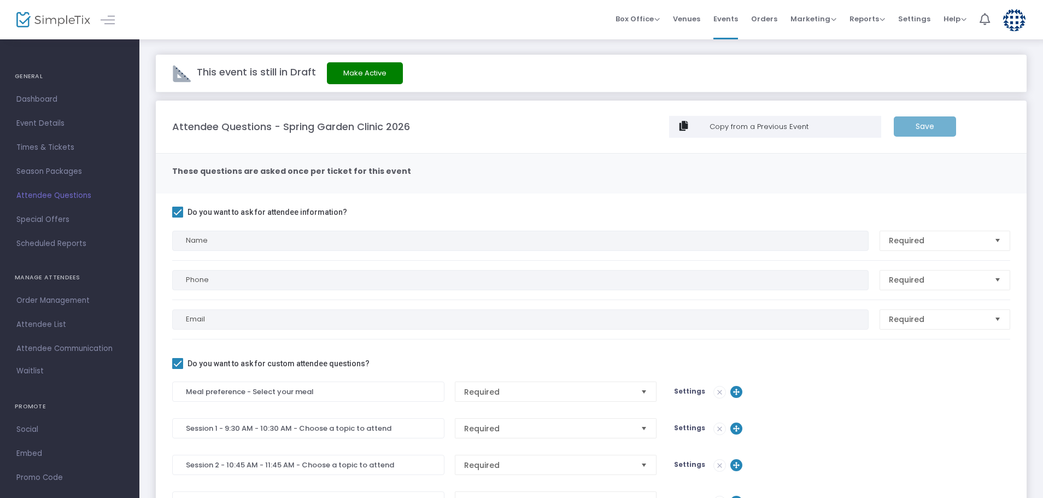
click at [903, 124] on div "Save" at bounding box center [924, 126] width 73 height 20
click at [915, 123] on div "Save" at bounding box center [924, 126] width 73 height 20
click at [1009, 16] on img at bounding box center [1014, 20] width 22 height 22
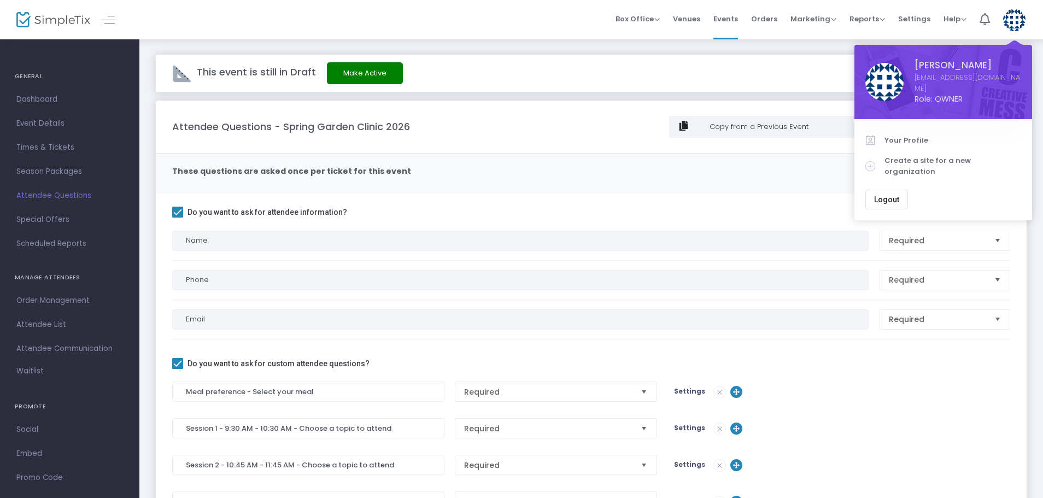
click at [883, 195] on span "Logout" at bounding box center [886, 199] width 25 height 9
